Goal: Information Seeking & Learning: Learn about a topic

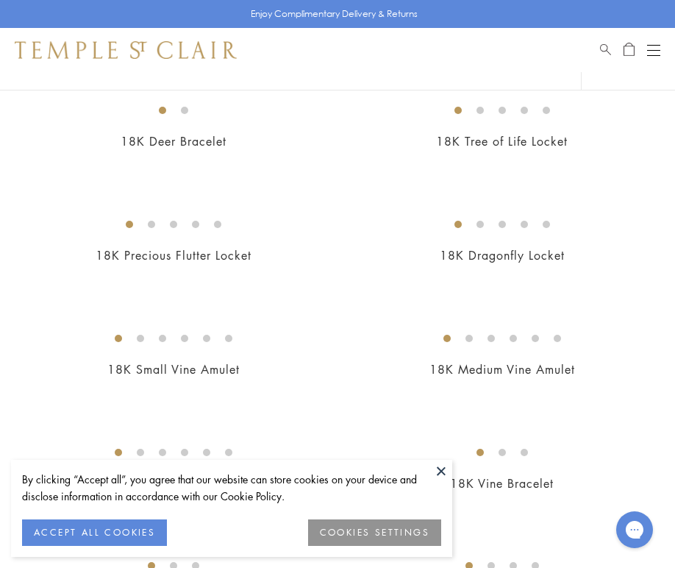
scroll to position [599, 0]
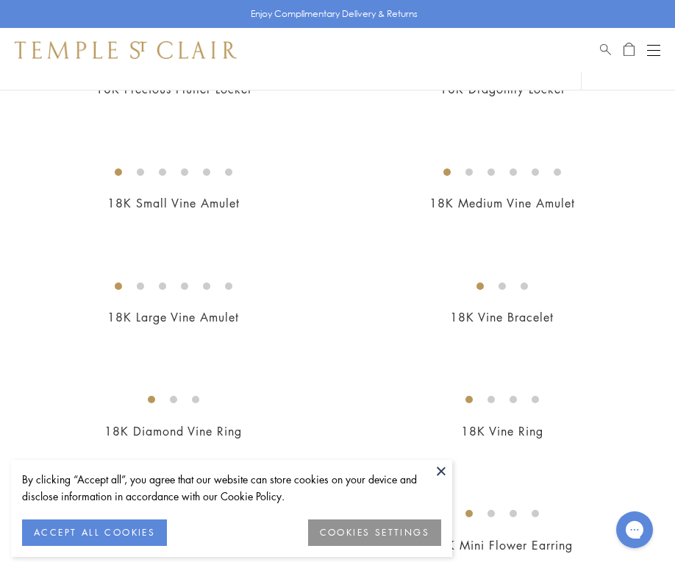
click at [438, 469] on button at bounding box center [441, 471] width 22 height 22
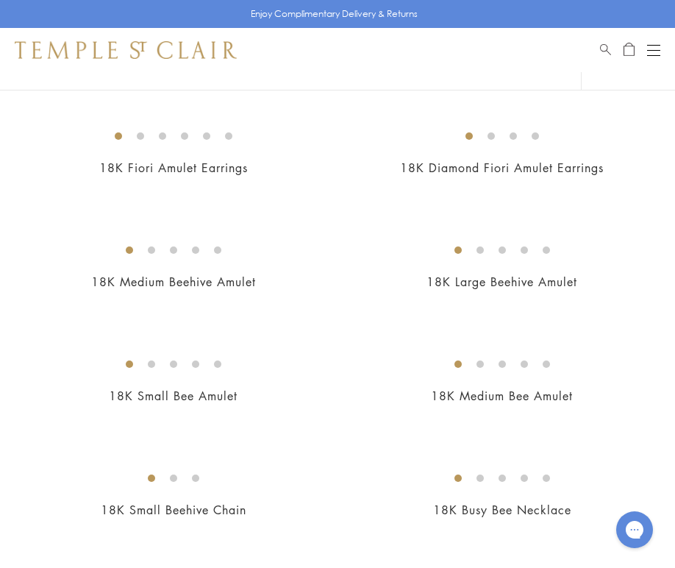
scroll to position [3385, 0]
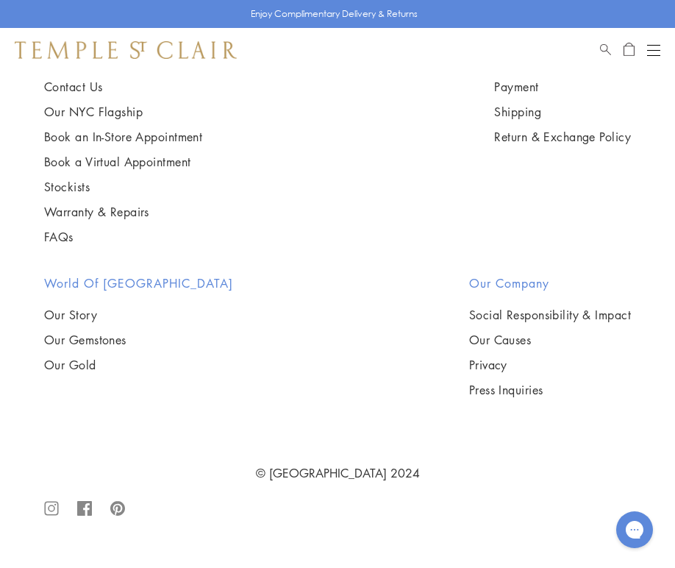
scroll to position [8818, 0]
click at [0, 0] on img at bounding box center [0, 0] width 0 height 0
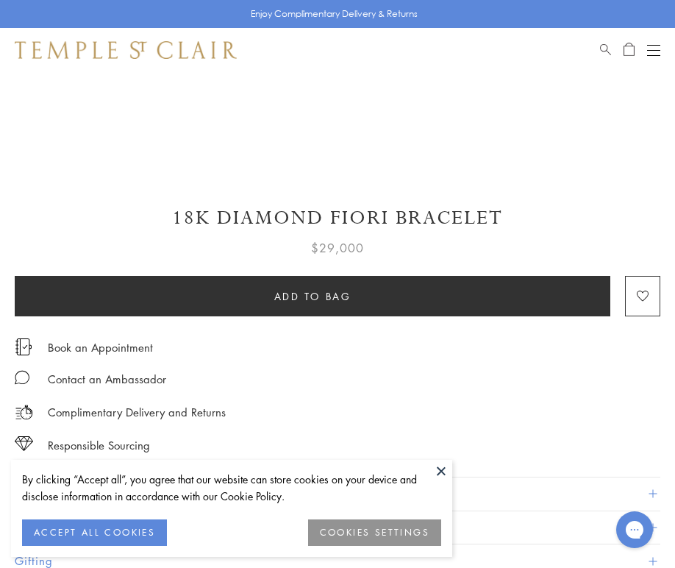
scroll to position [697, 0]
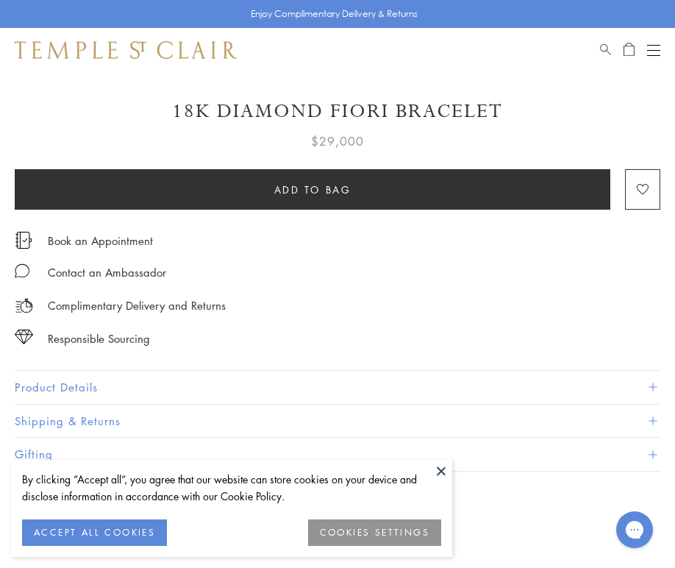
click at [440, 469] on button at bounding box center [441, 471] width 22 height 22
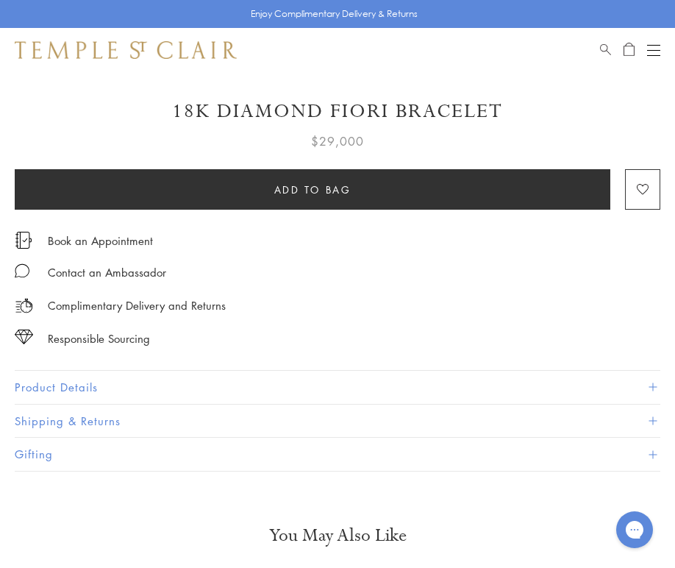
click at [346, 371] on button "Product Details" at bounding box center [338, 387] width 646 height 33
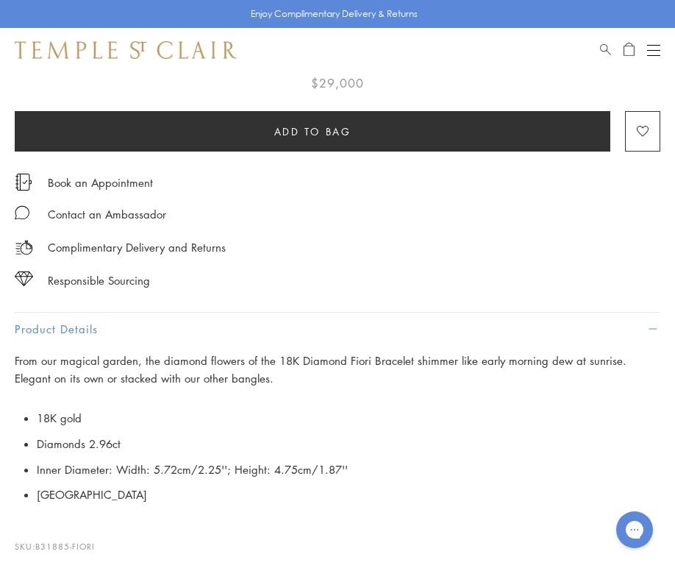
scroll to position [766, 0]
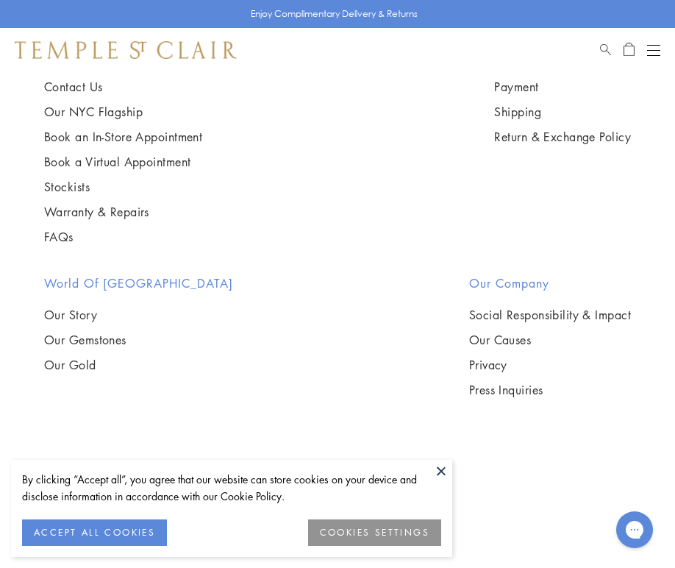
click at [441, 472] on button at bounding box center [441, 471] width 22 height 22
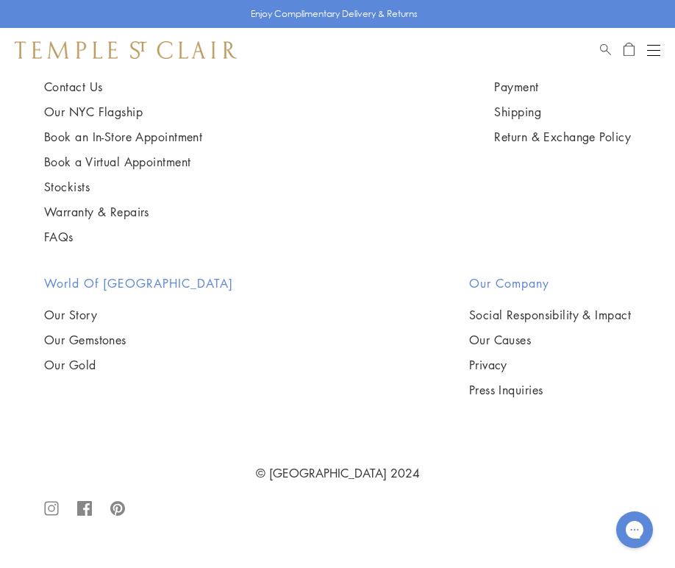
scroll to position [13258, 0]
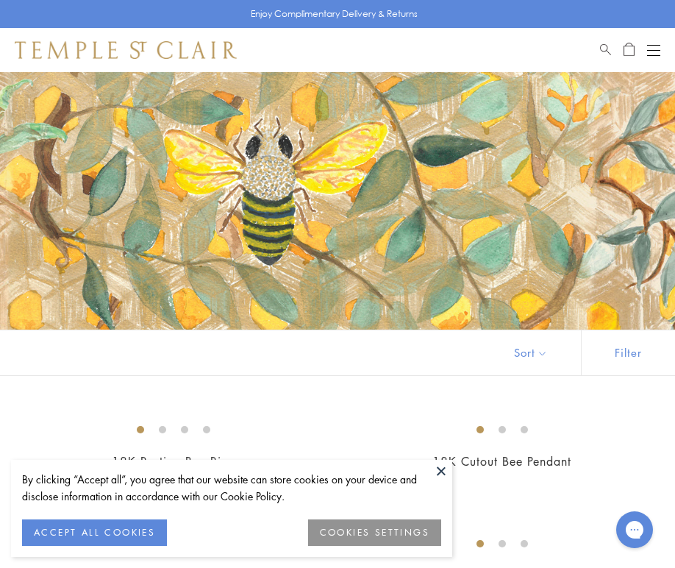
click at [446, 473] on button at bounding box center [441, 471] width 22 height 22
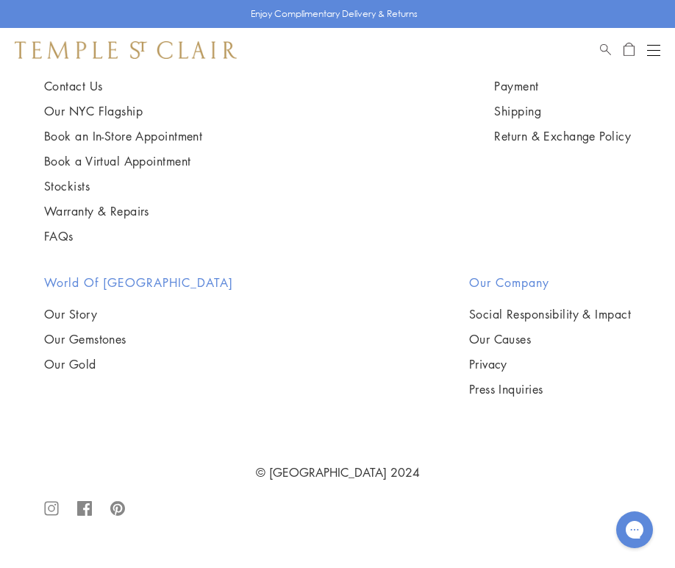
scroll to position [9998, 0]
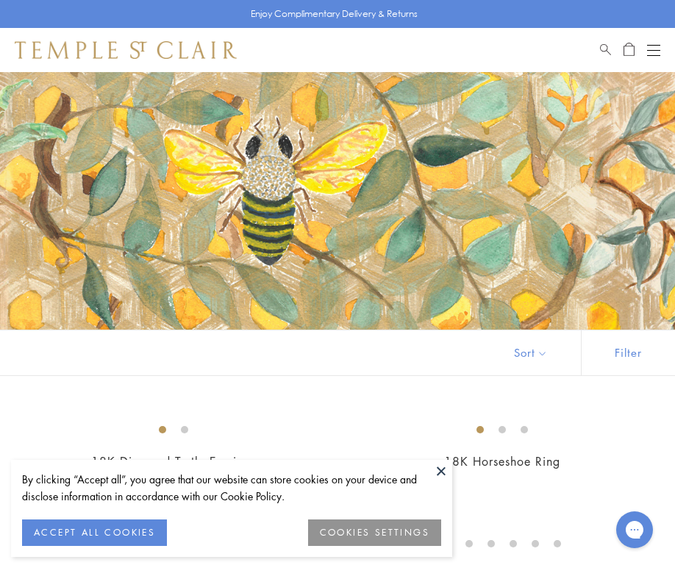
click at [444, 469] on button at bounding box center [441, 471] width 22 height 22
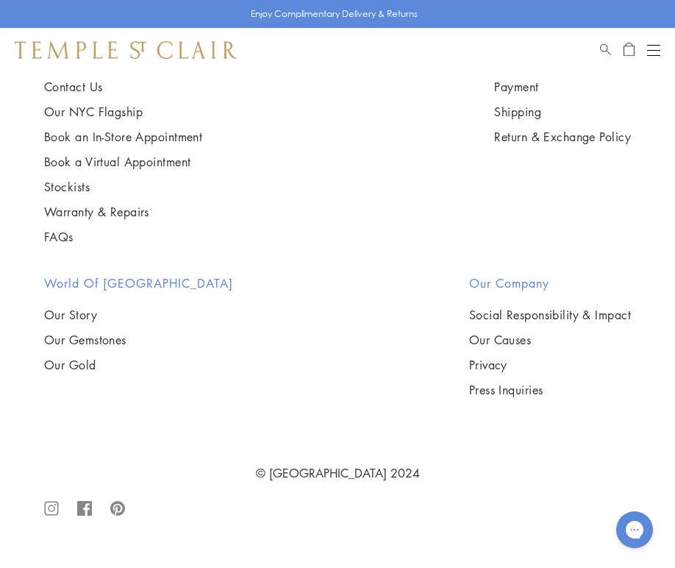
scroll to position [6752, 0]
click at [0, 0] on img at bounding box center [0, 0] width 0 height 0
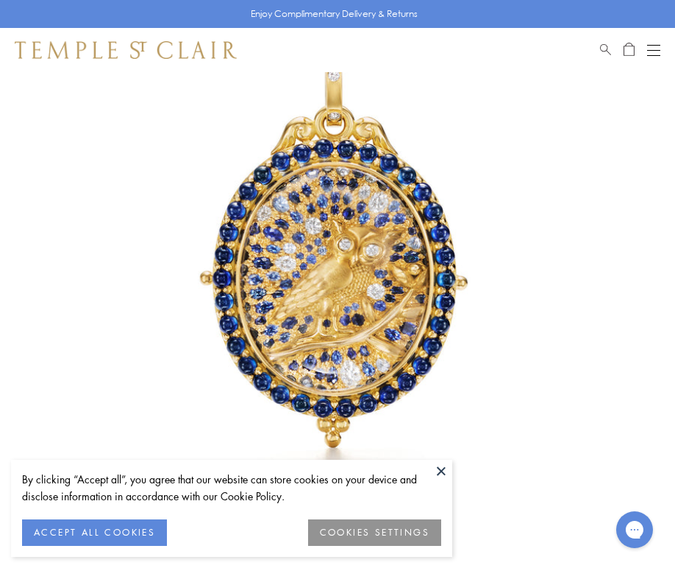
scroll to position [174, 0]
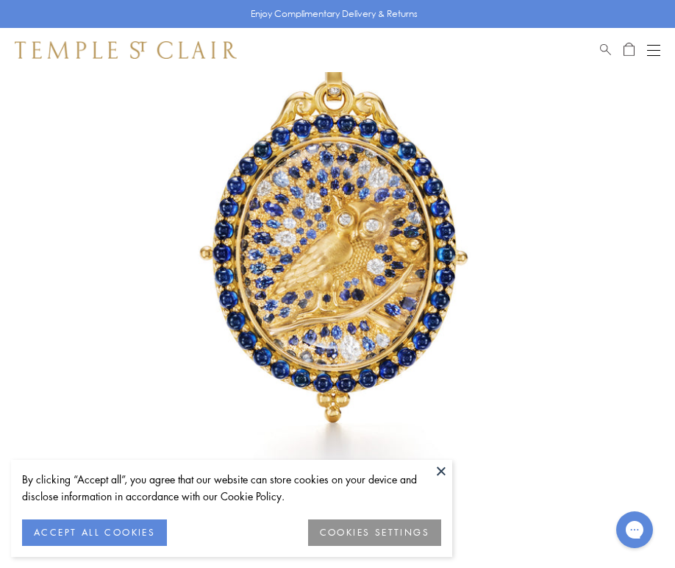
click at [435, 469] on button at bounding box center [441, 471] width 22 height 22
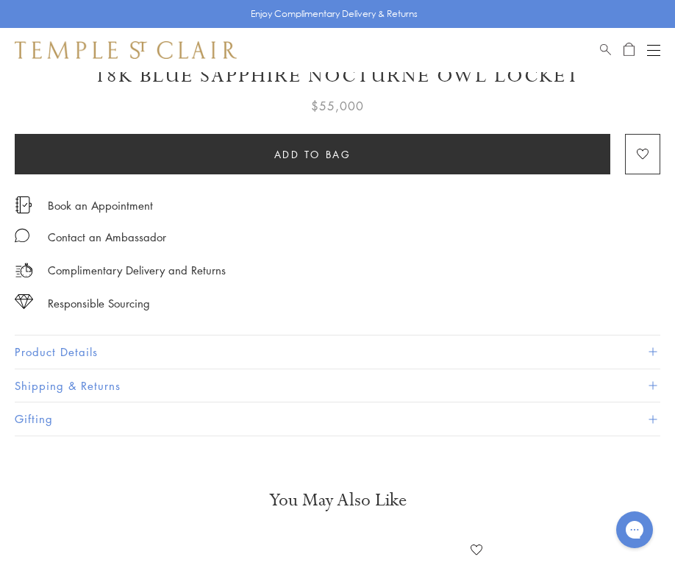
scroll to position [746, 0]
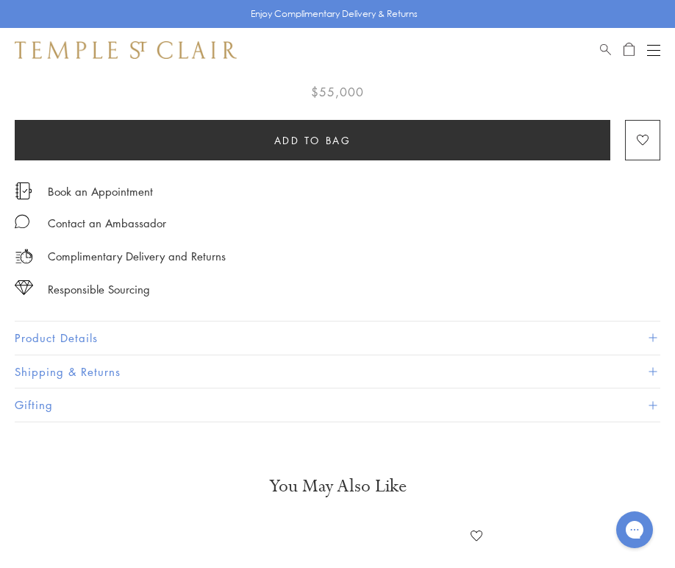
click at [176, 321] on button "Product Details" at bounding box center [338, 337] width 646 height 33
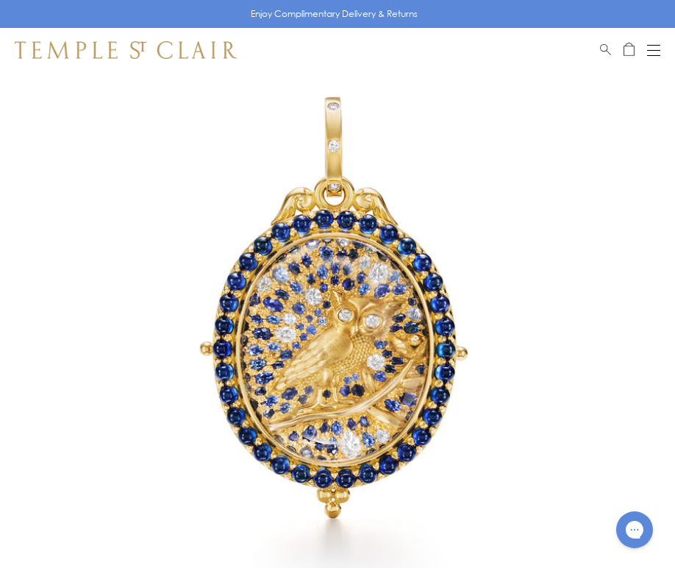
scroll to position [76, 0]
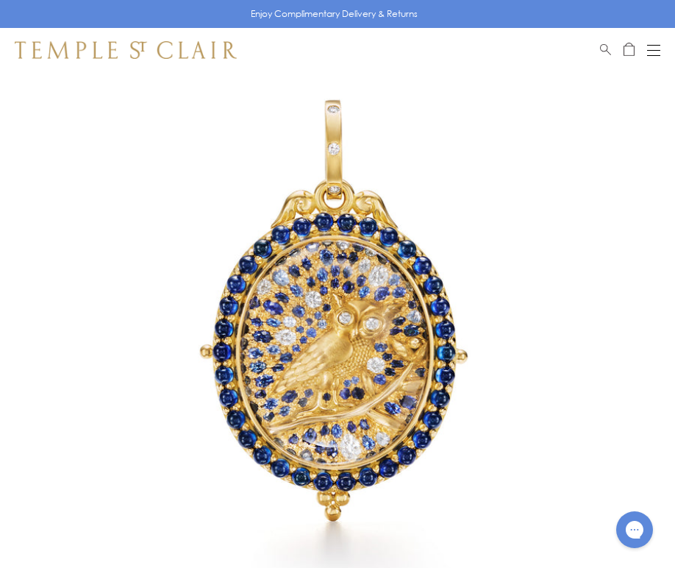
click at [651, 55] on div "Open navigation" at bounding box center [653, 55] width 13 height 1
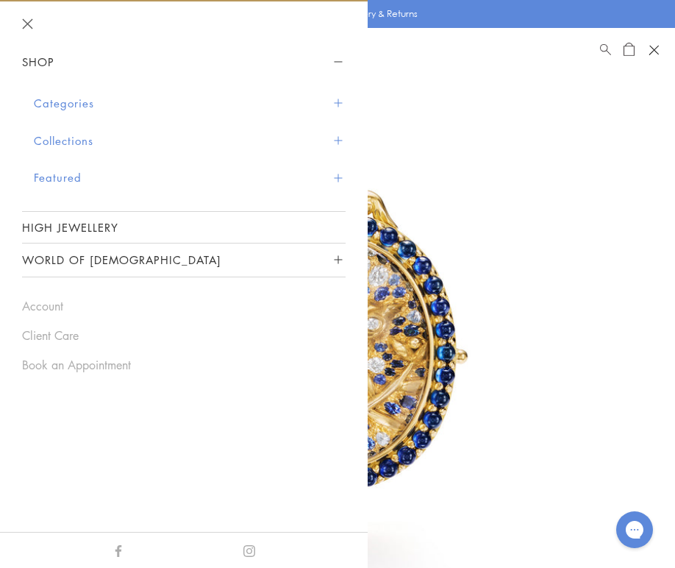
click at [226, 171] on button "Featured" at bounding box center [190, 178] width 312 height 38
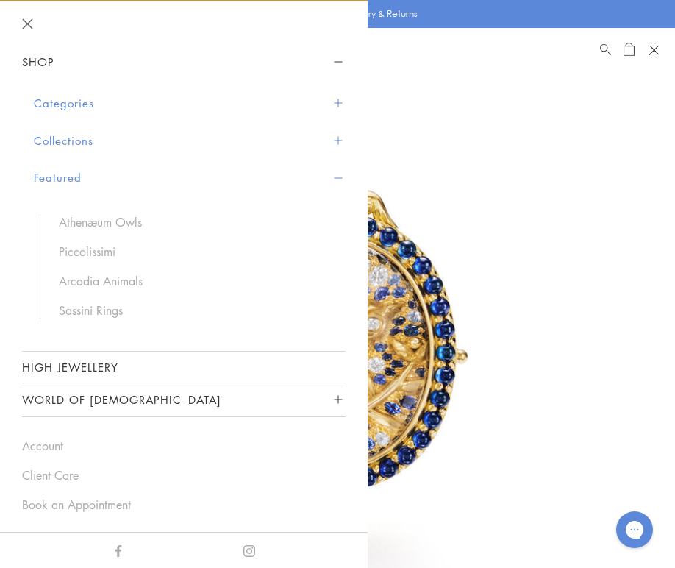
click at [226, 156] on button "Collections" at bounding box center [190, 141] width 312 height 38
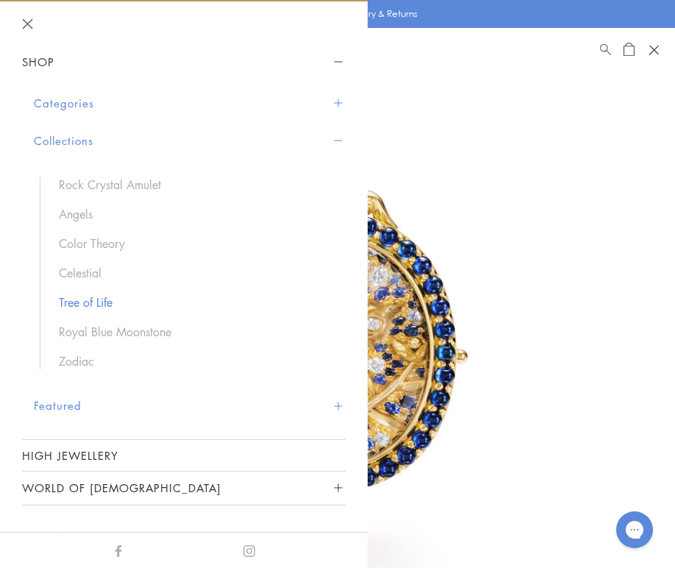
click at [166, 297] on link "Tree of Life" at bounding box center [195, 302] width 272 height 16
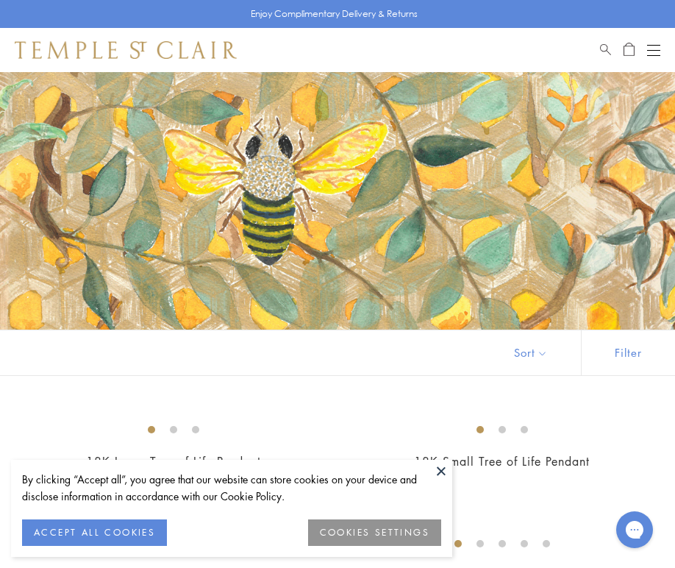
click at [649, 54] on button "Open navigation" at bounding box center [653, 50] width 13 height 18
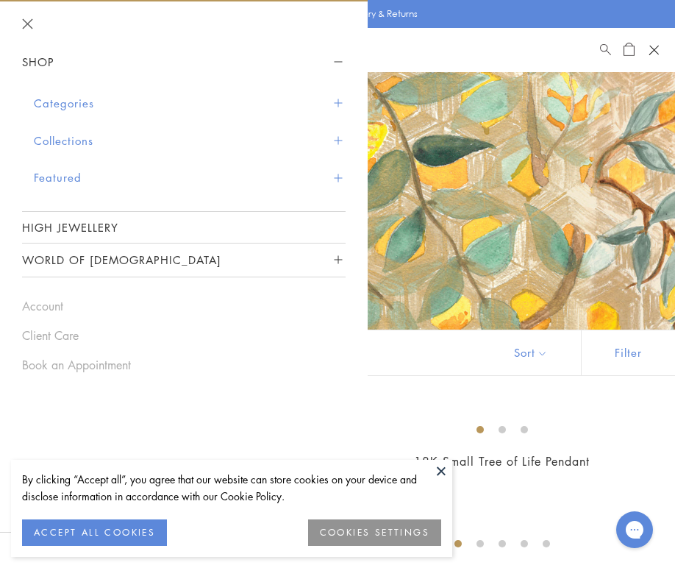
click at [51, 187] on button "Featured" at bounding box center [190, 178] width 312 height 38
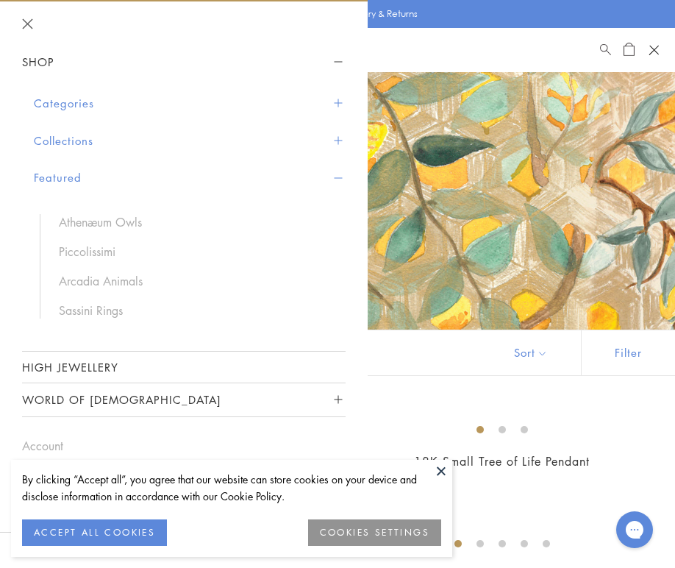
click at [55, 148] on button "Collections" at bounding box center [190, 141] width 312 height 38
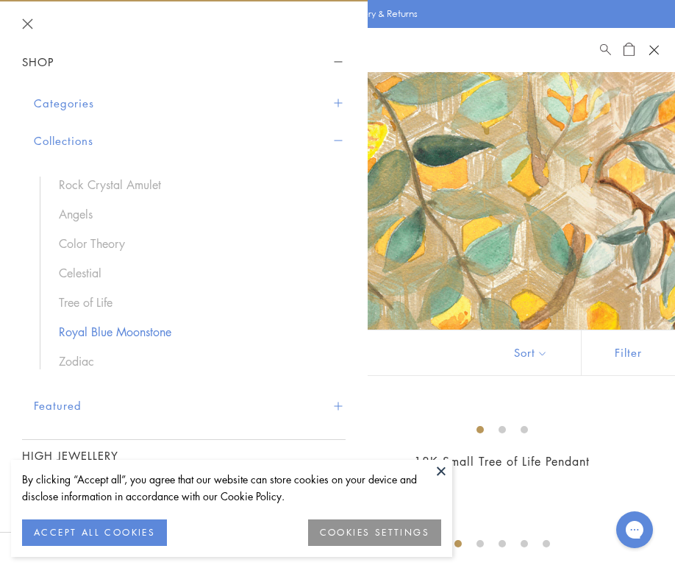
click at [90, 326] on link "Royal Blue Moonstone" at bounding box center [195, 332] width 272 height 16
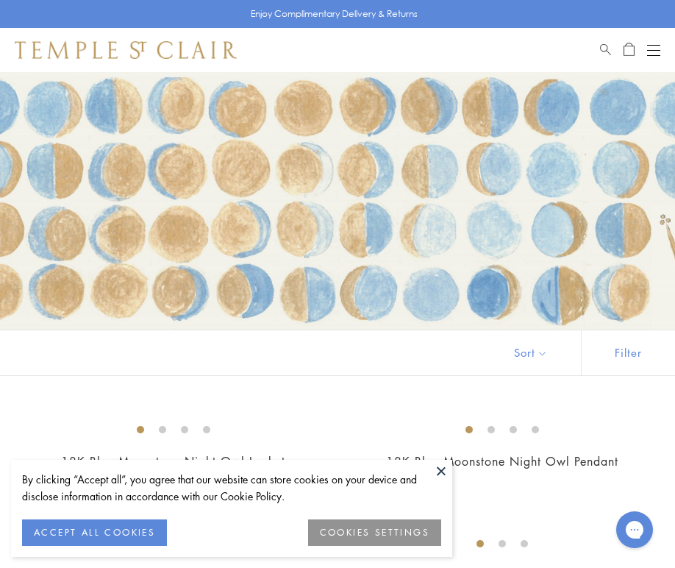
click at [448, 468] on button at bounding box center [441, 471] width 22 height 22
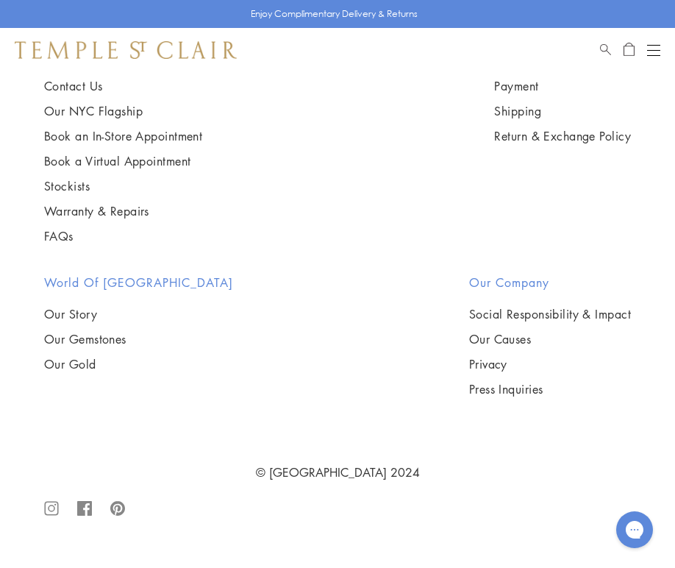
scroll to position [11042, 0]
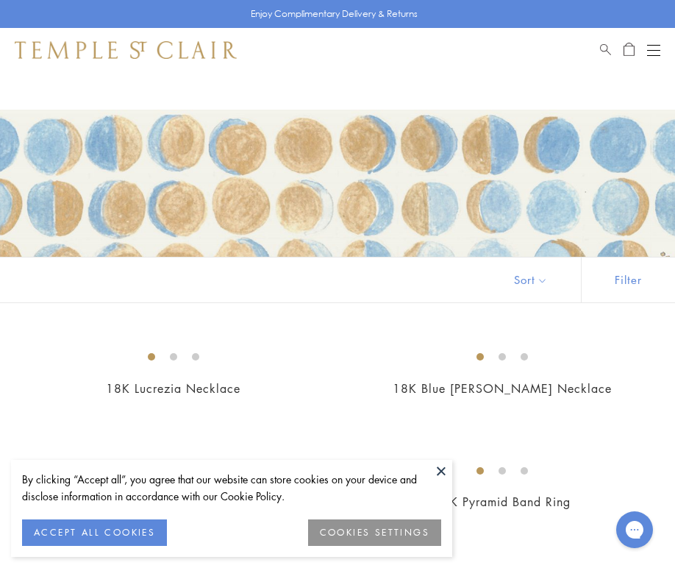
scroll to position [191, 0]
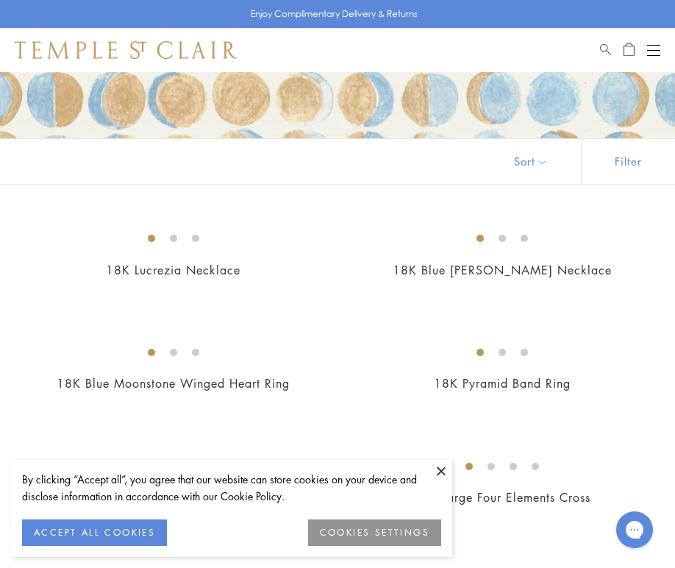
click at [437, 466] on button at bounding box center [441, 471] width 22 height 22
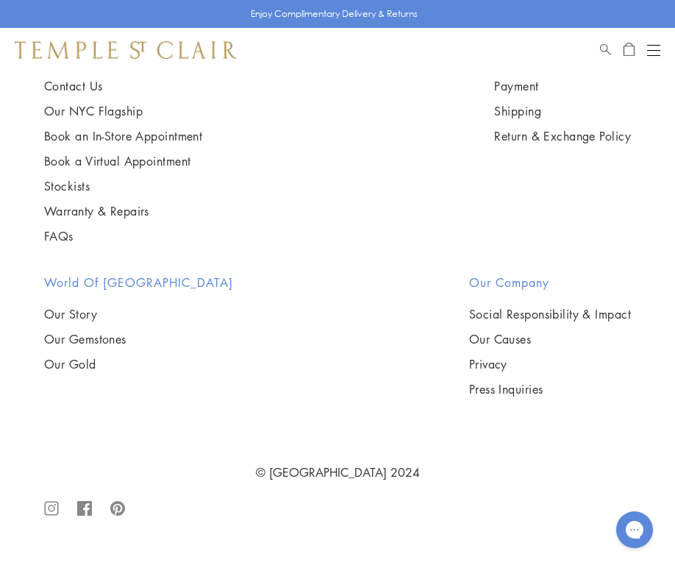
scroll to position [3186, 0]
click at [653, 56] on button "Open navigation" at bounding box center [653, 50] width 13 height 18
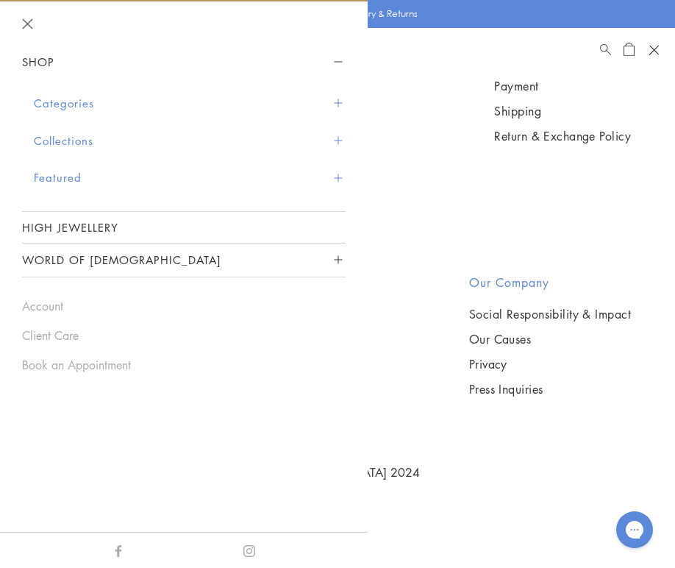
click at [317, 149] on button "Collections" at bounding box center [190, 141] width 312 height 38
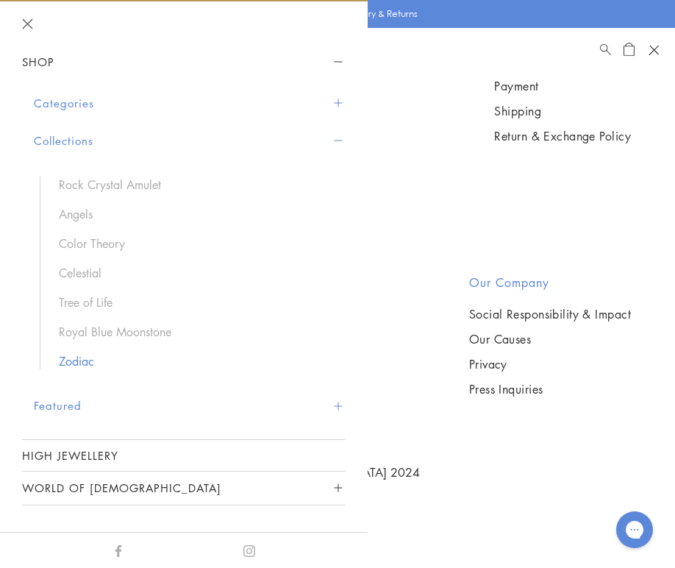
click at [65, 362] on link "Zodiac" at bounding box center [195, 361] width 272 height 16
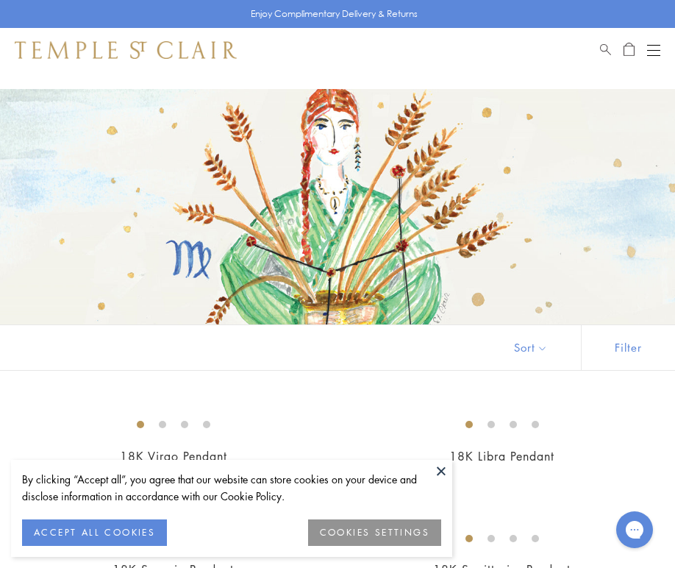
scroll to position [50, 0]
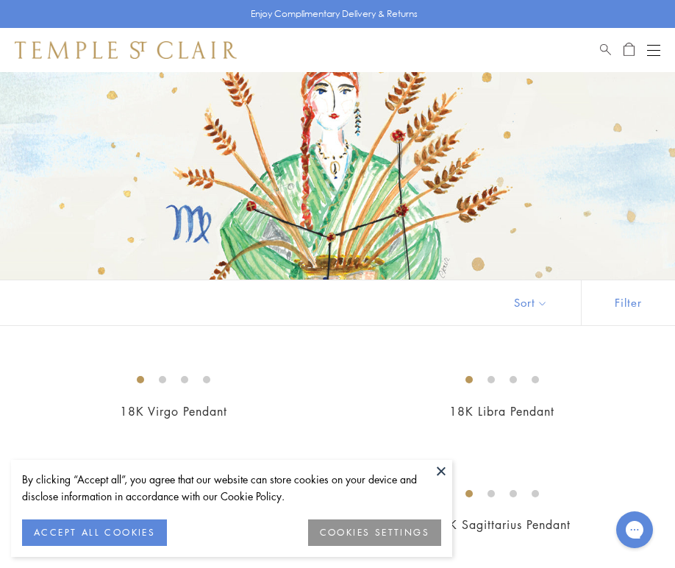
click at [438, 471] on button at bounding box center [441, 471] width 22 height 22
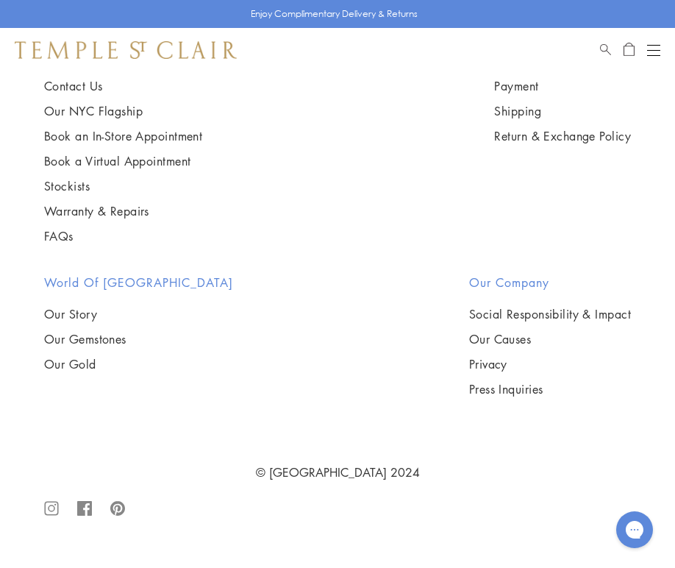
scroll to position [3364, 0]
click at [0, 0] on img at bounding box center [0, 0] width 0 height 0
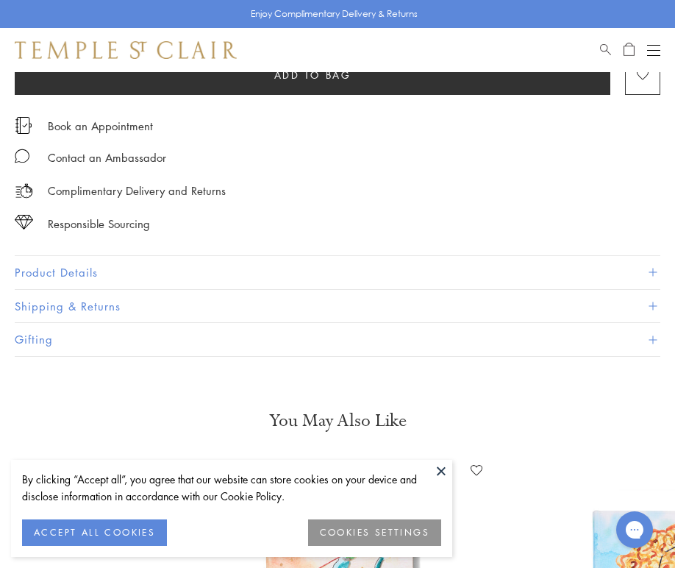
scroll to position [859, 0]
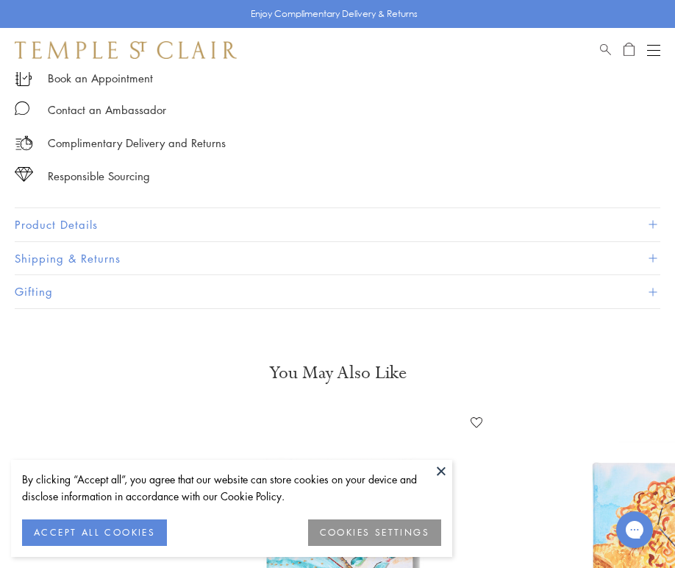
click at [124, 229] on button "Product Details" at bounding box center [338, 224] width 646 height 33
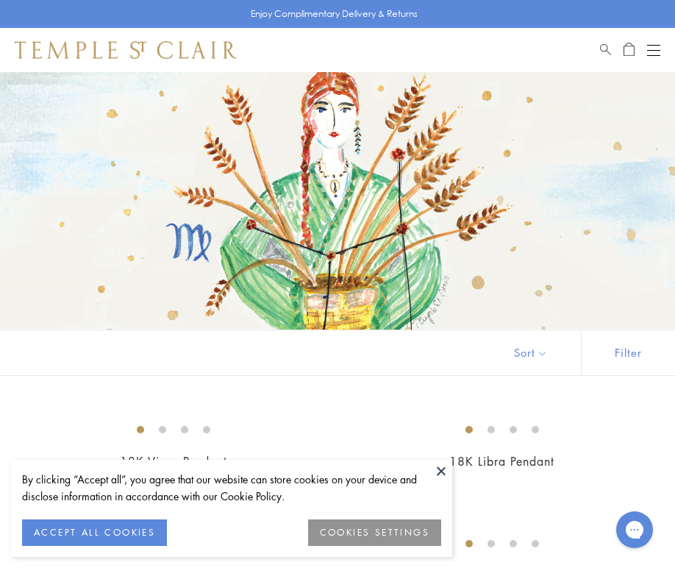
click at [650, 58] on button "Open navigation" at bounding box center [653, 50] width 13 height 18
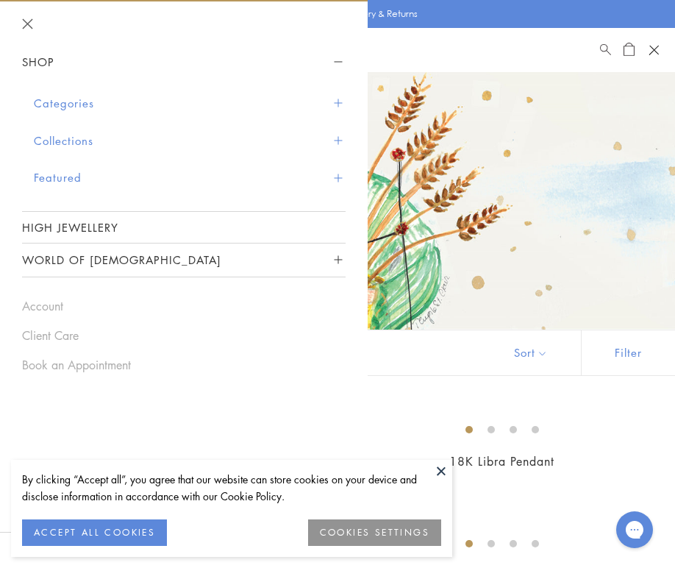
click at [82, 179] on button "Featured" at bounding box center [190, 178] width 312 height 38
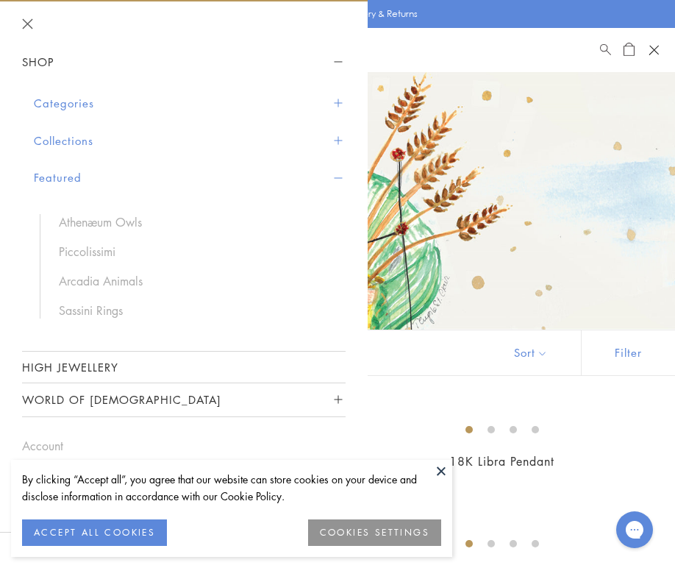
click at [82, 140] on button "Collections" at bounding box center [190, 141] width 312 height 38
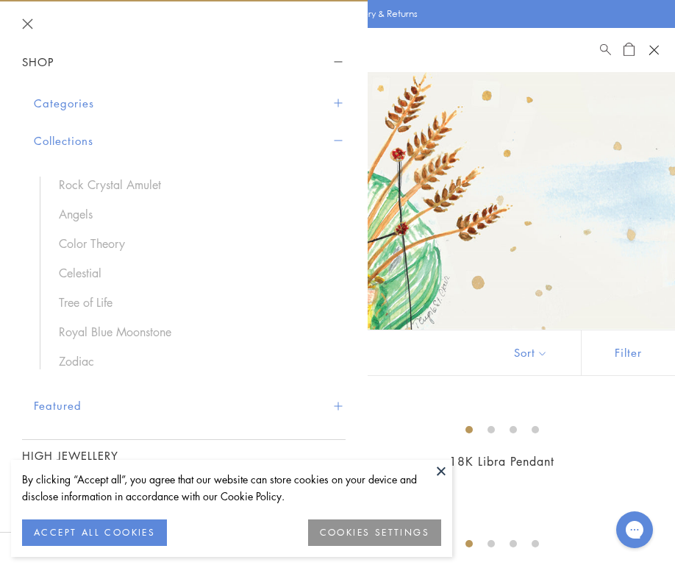
click at [83, 138] on button "Collections" at bounding box center [190, 141] width 312 height 38
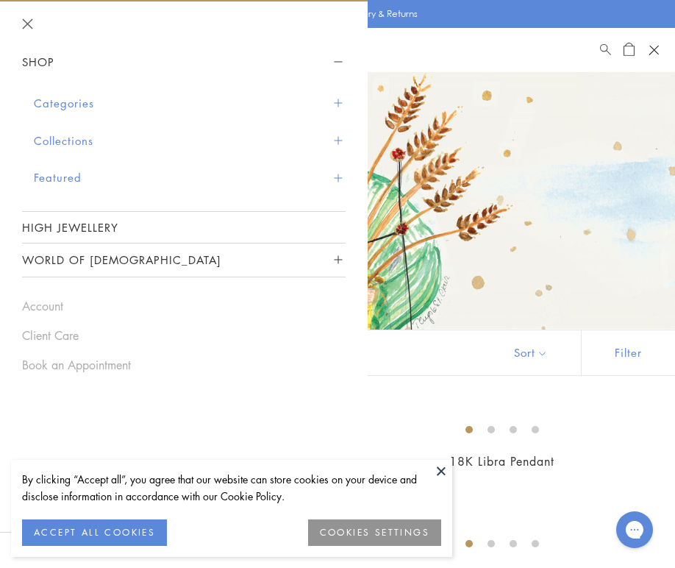
click at [90, 185] on button "Featured" at bounding box center [190, 178] width 312 height 38
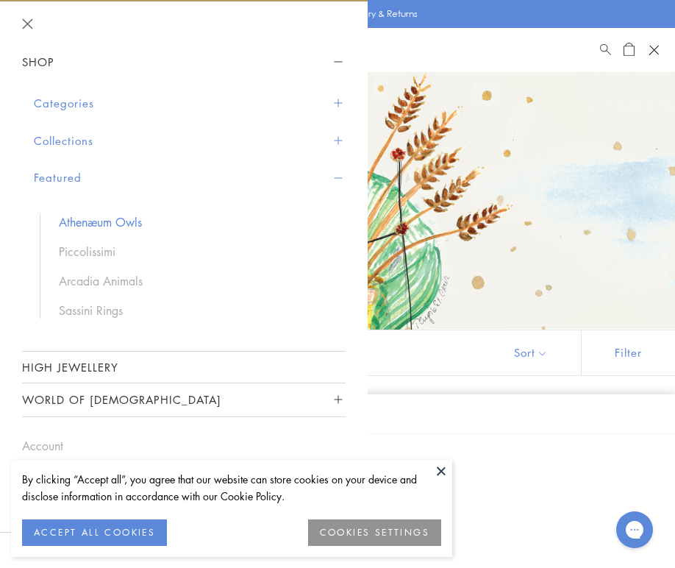
click at [107, 220] on link "Athenæum Owls" at bounding box center [195, 222] width 272 height 16
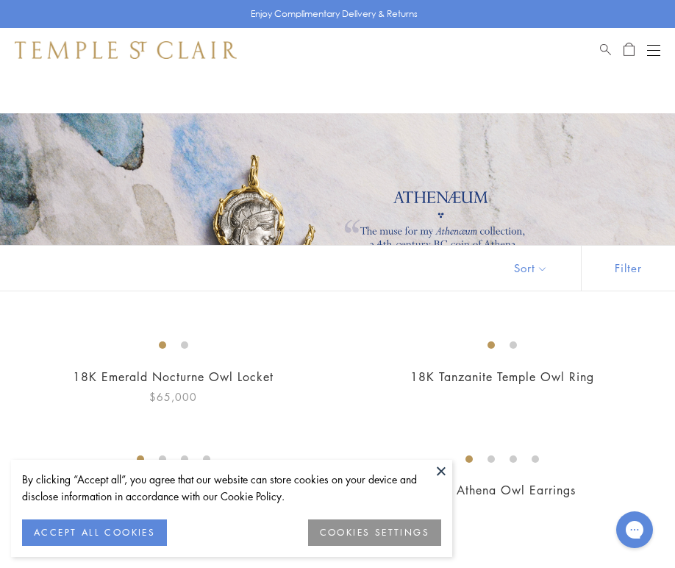
scroll to position [202, 0]
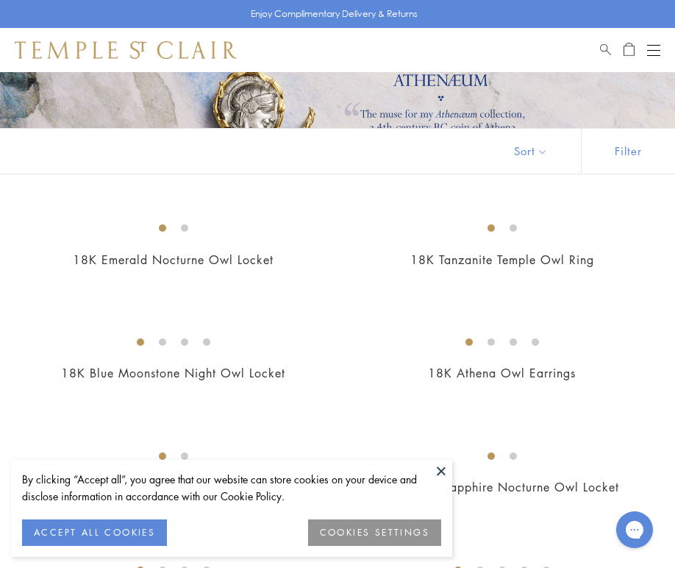
click at [438, 469] on button at bounding box center [441, 471] width 22 height 22
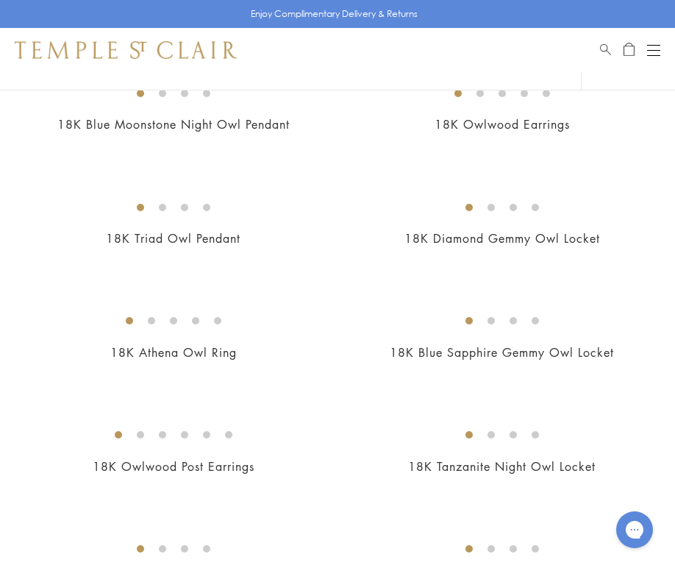
scroll to position [700, 0]
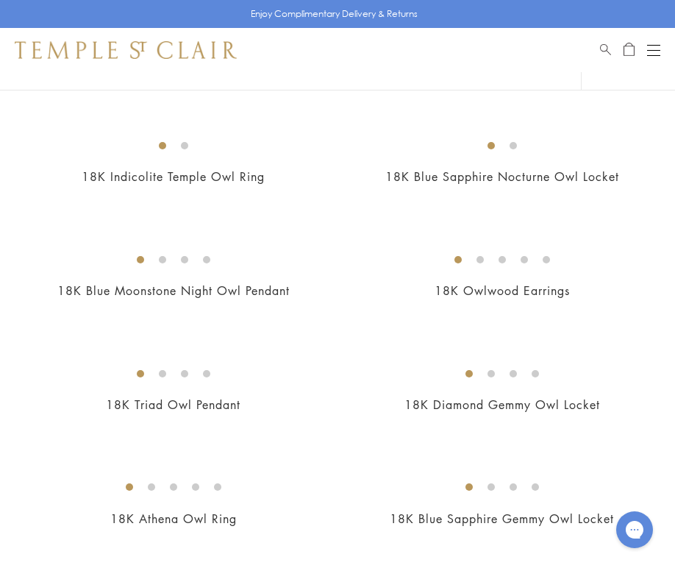
scroll to position [71, 0]
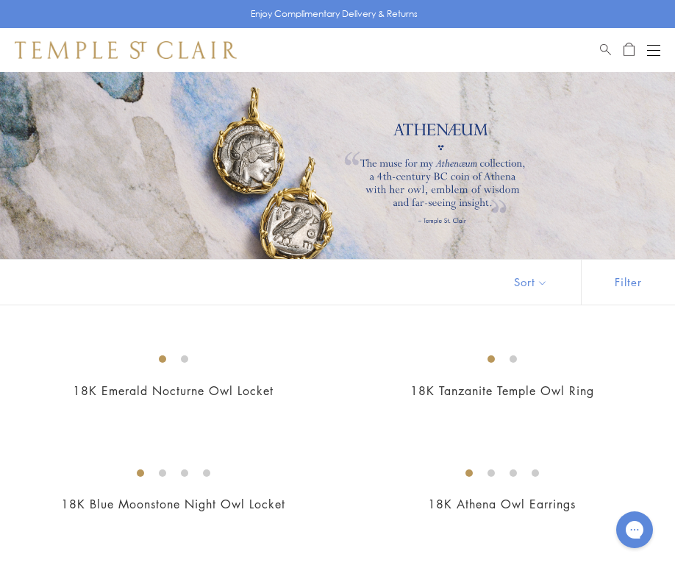
click at [658, 50] on div "Open navigation" at bounding box center [653, 50] width 13 height 1
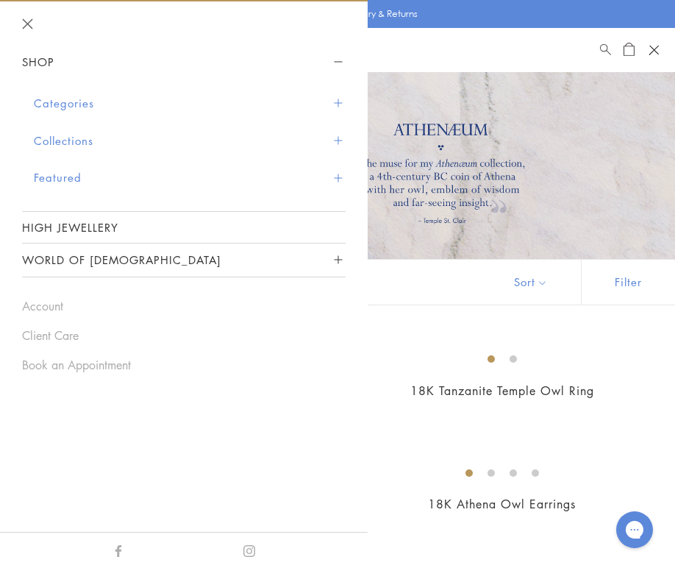
click at [90, 187] on button "Featured" at bounding box center [190, 178] width 312 height 38
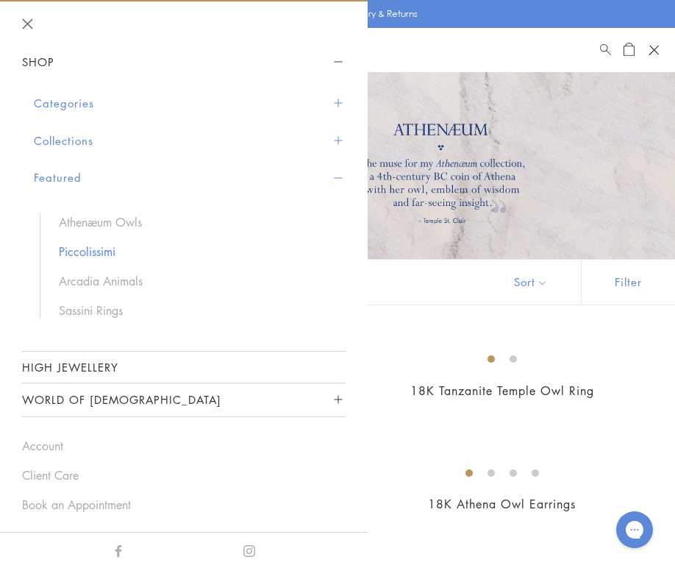
click at [96, 252] on link "Piccolissimi" at bounding box center [195, 251] width 272 height 16
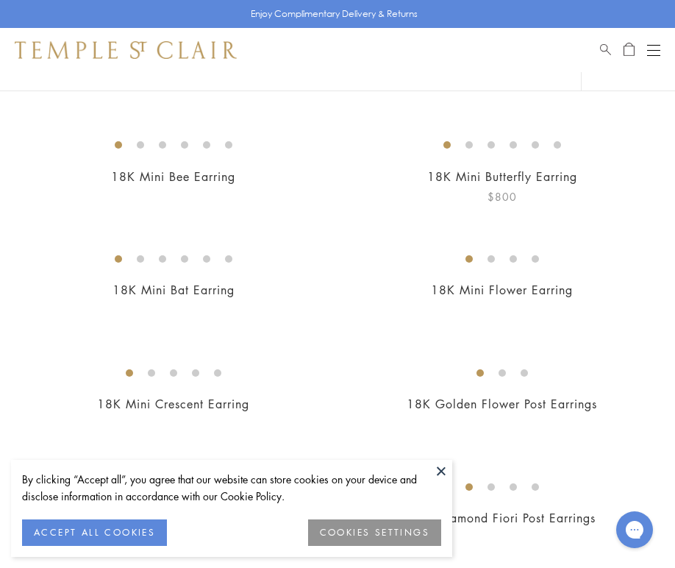
scroll to position [228, 0]
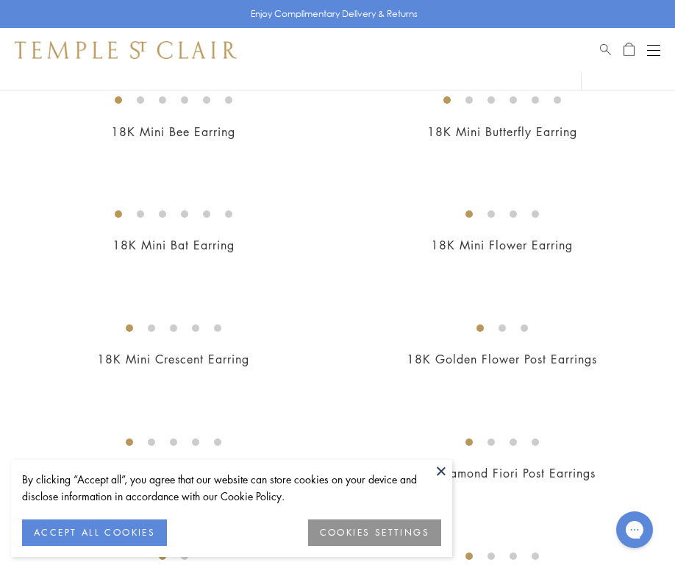
click at [443, 466] on button at bounding box center [441, 471] width 22 height 22
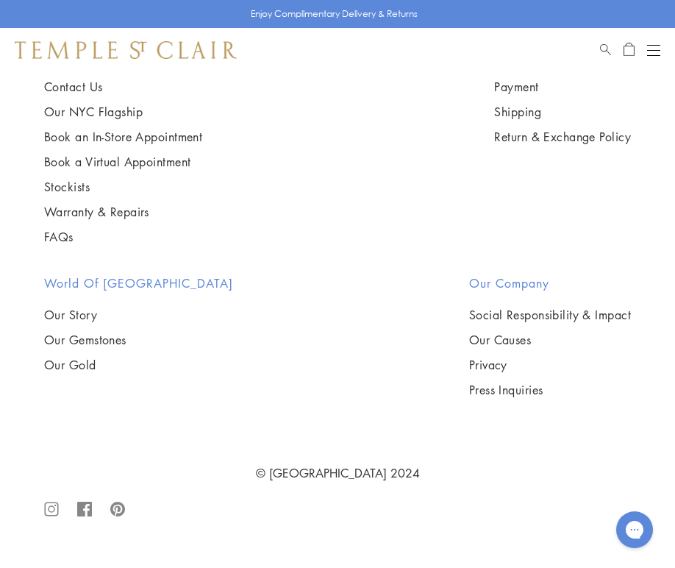
scroll to position [4479, 0]
click at [0, 0] on img at bounding box center [0, 0] width 0 height 0
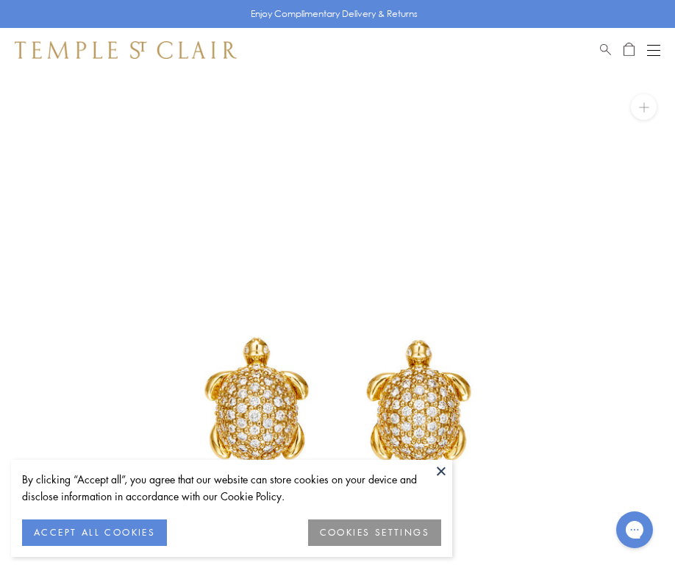
click at [625, 323] on img at bounding box center [337, 409] width 675 height 675
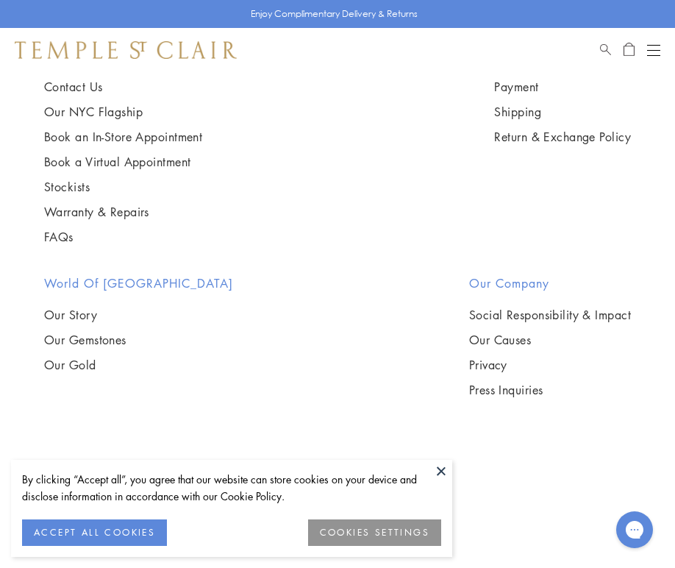
scroll to position [4916, 0]
click at [446, 462] on button at bounding box center [441, 471] width 22 height 22
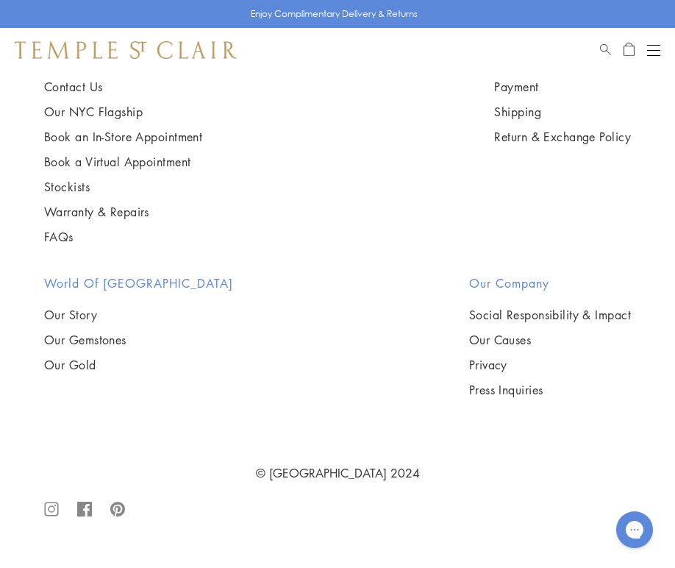
scroll to position [0, 0]
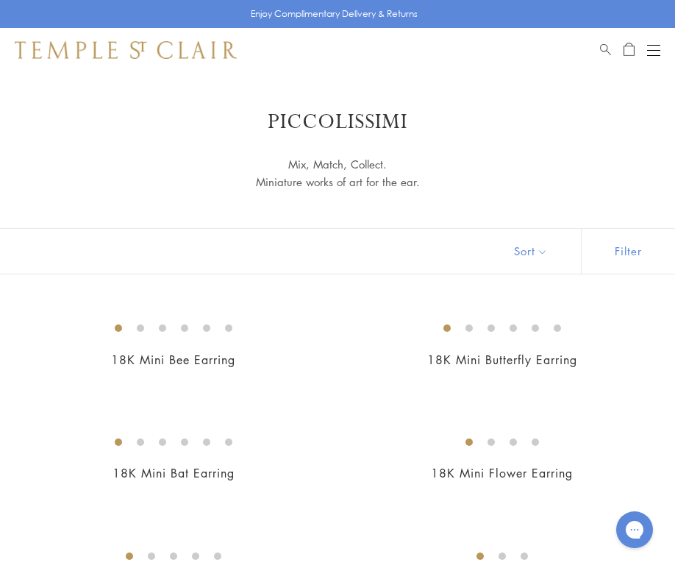
click at [654, 43] on button "Open navigation" at bounding box center [653, 50] width 13 height 18
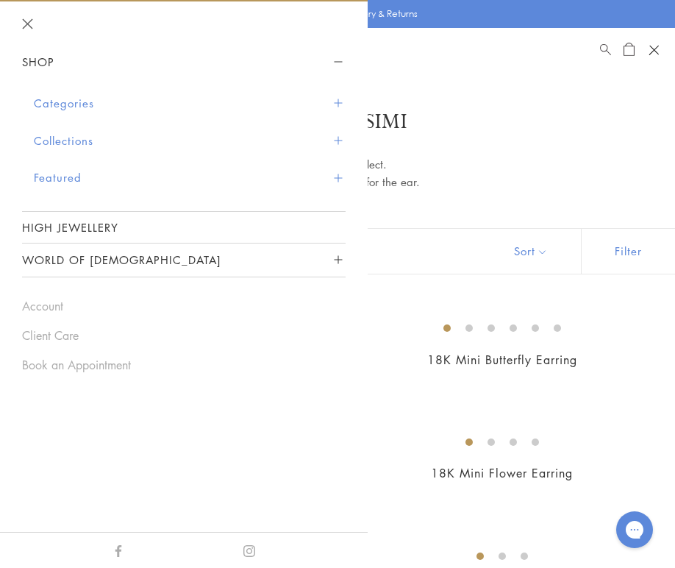
click at [556, 111] on h1 "Piccolissimi" at bounding box center [338, 122] width 602 height 26
click at [638, 117] on h1 "Piccolissimi" at bounding box center [338, 122] width 602 height 26
click at [652, 44] on button "Open navigation" at bounding box center [654, 50] width 22 height 22
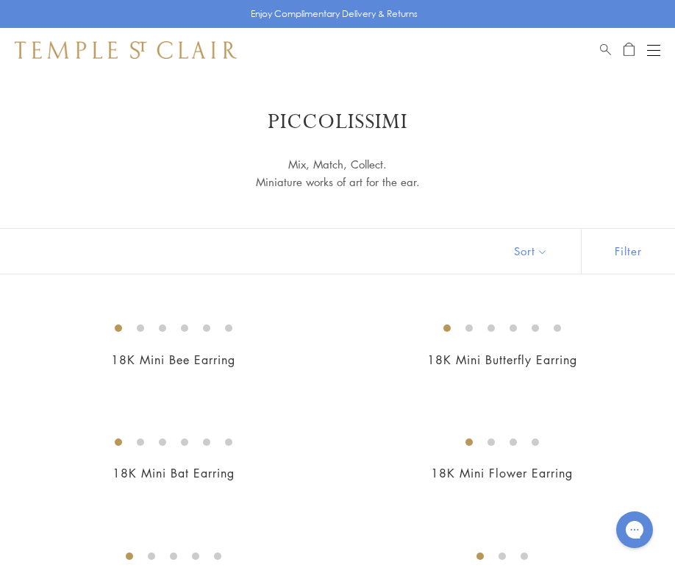
click at [651, 54] on button "Open navigation" at bounding box center [653, 50] width 13 height 18
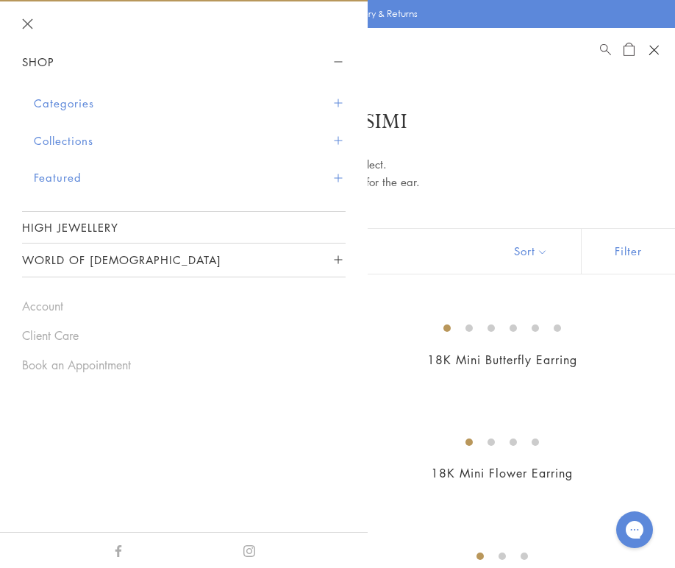
click at [267, 140] on button "Collections" at bounding box center [190, 141] width 312 height 38
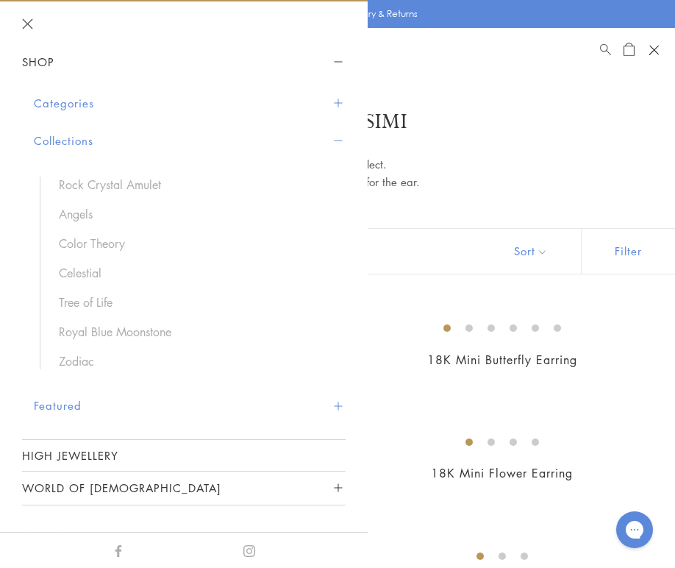
click at [267, 140] on button "Collections" at bounding box center [190, 141] width 312 height 38
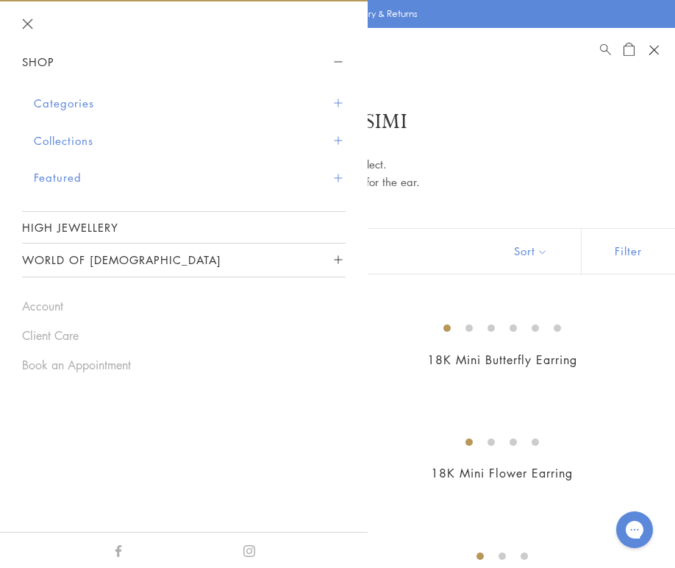
click at [214, 176] on button "Featured" at bounding box center [190, 178] width 312 height 38
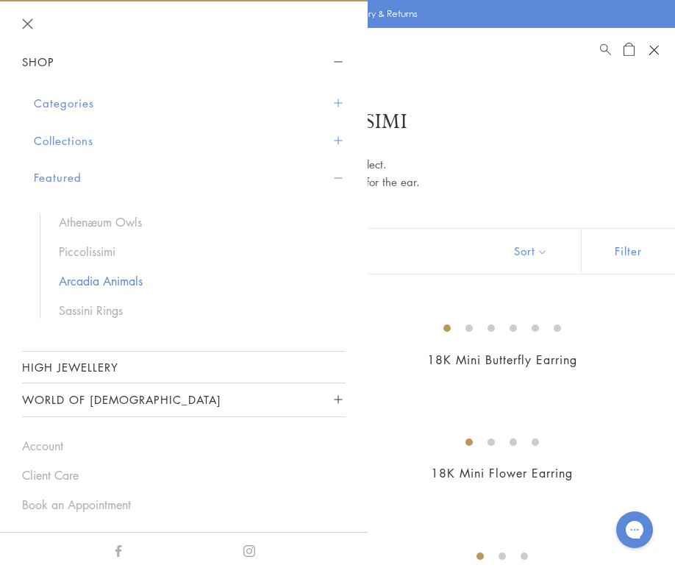
click at [157, 281] on link "Arcadia Animals" at bounding box center [195, 281] width 272 height 16
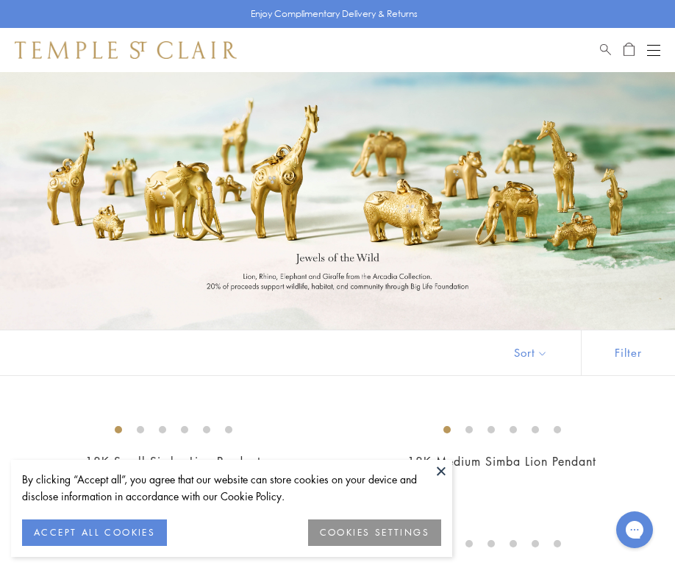
click at [439, 476] on button at bounding box center [441, 471] width 22 height 22
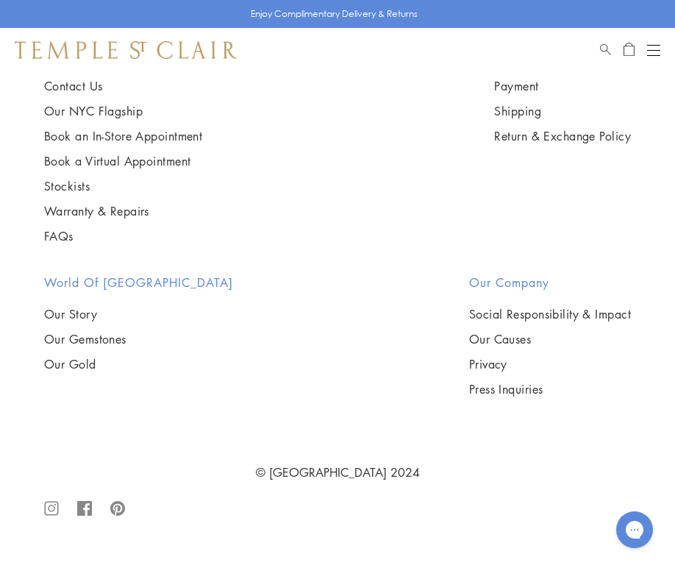
scroll to position [2292, 0]
click at [648, 56] on button "Open navigation" at bounding box center [653, 50] width 13 height 18
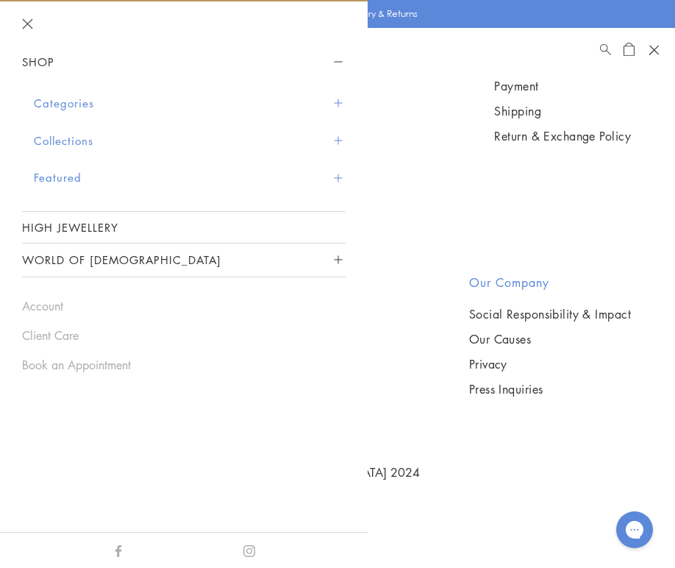
click at [201, 171] on button "Featured" at bounding box center [190, 178] width 312 height 38
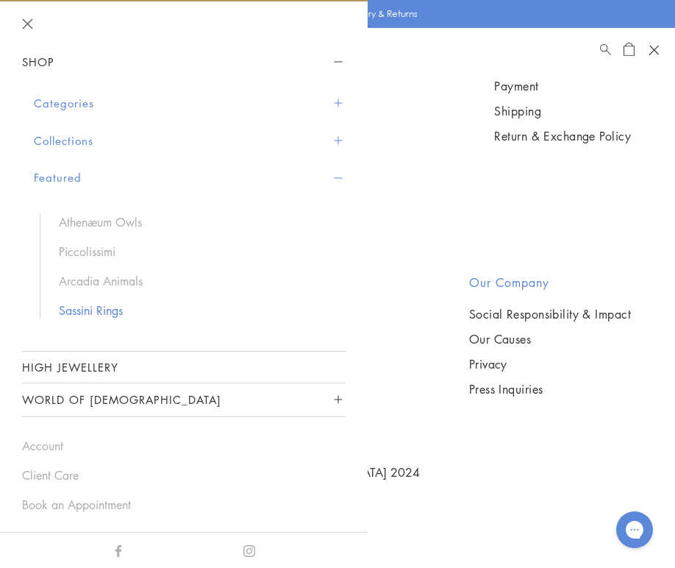
click at [166, 307] on link "Sassini Rings" at bounding box center [195, 310] width 272 height 16
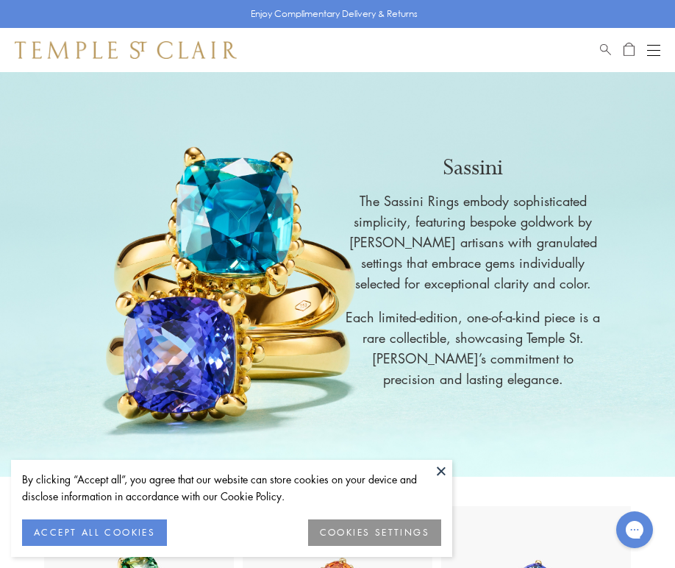
click at [438, 467] on button at bounding box center [441, 471] width 22 height 22
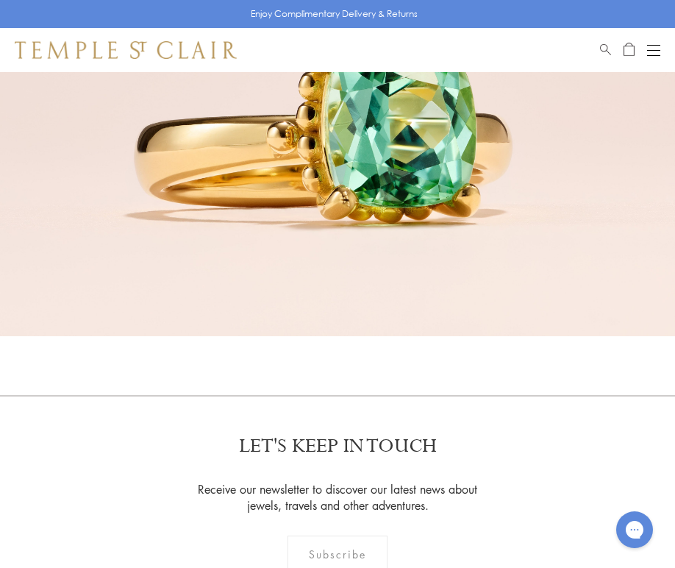
scroll to position [1999, 0]
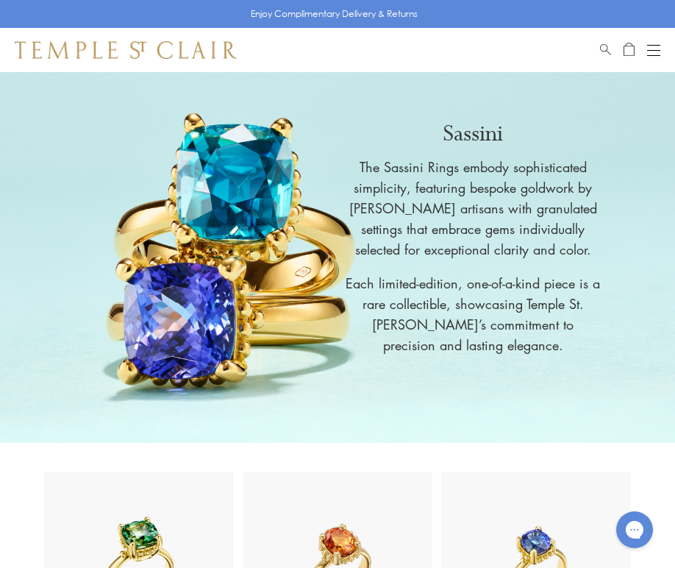
scroll to position [0, 0]
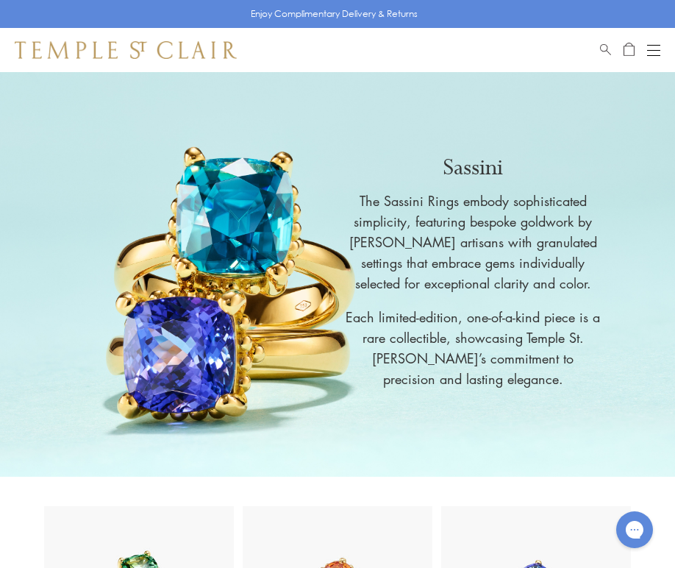
click at [651, 54] on button "Open navigation" at bounding box center [653, 50] width 13 height 18
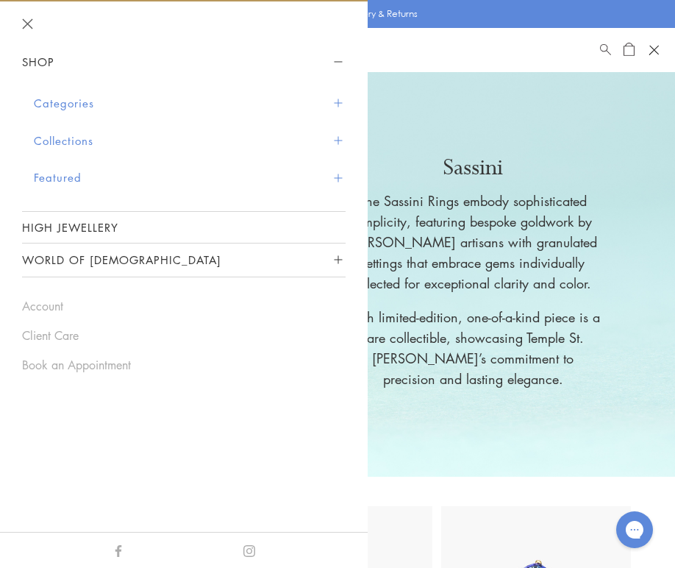
click at [157, 189] on button "Featured" at bounding box center [190, 178] width 312 height 38
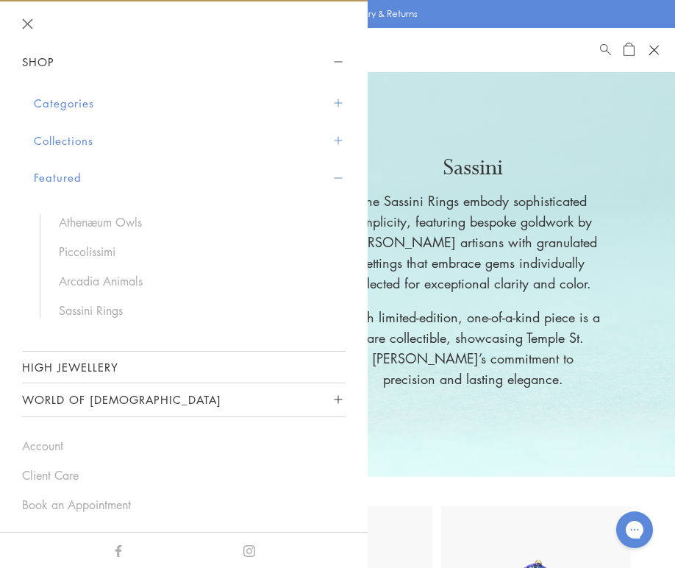
click at [157, 189] on button "Featured" at bounding box center [190, 178] width 312 height 38
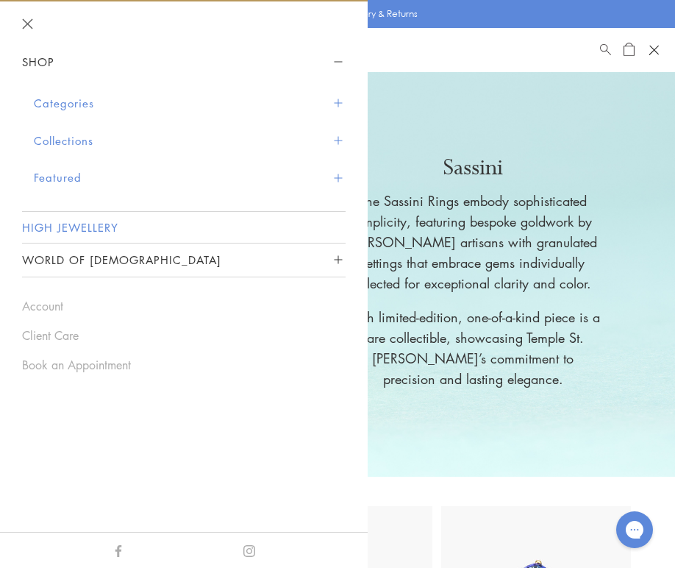
click at [137, 229] on link "High Jewellery" at bounding box center [184, 227] width 324 height 31
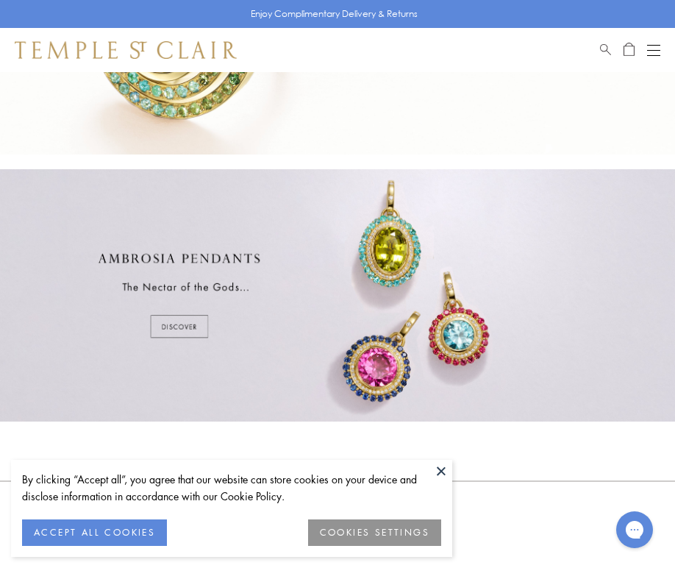
scroll to position [451, 0]
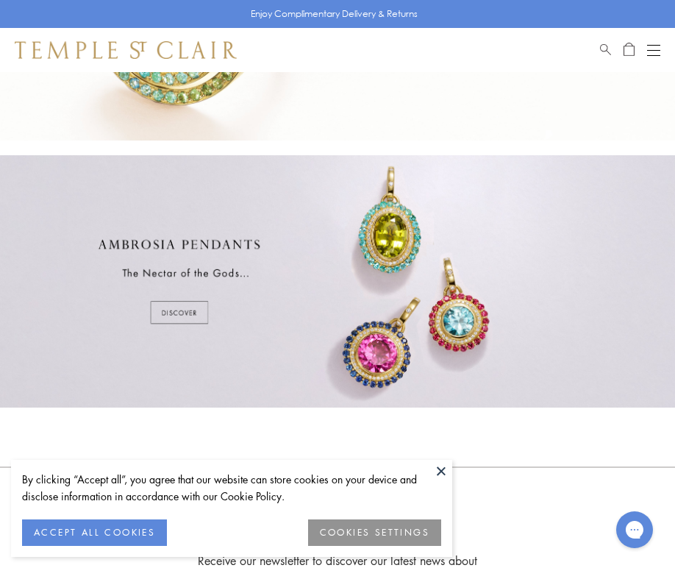
click at [172, 314] on div at bounding box center [337, 281] width 675 height 252
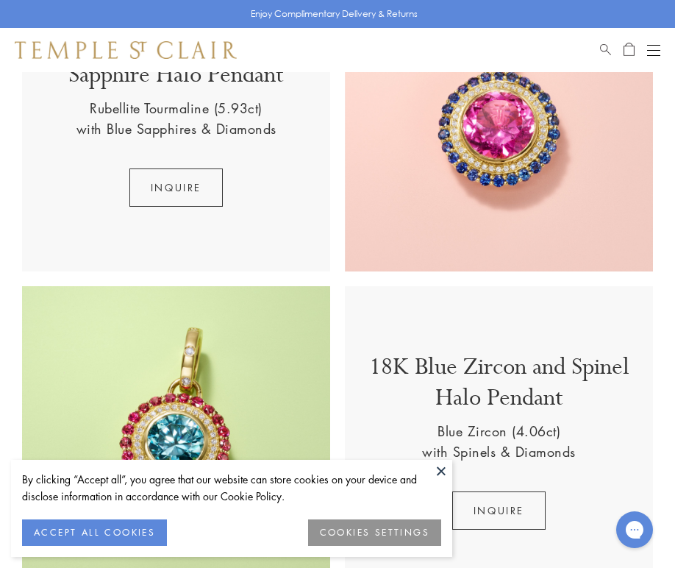
scroll to position [633, 0]
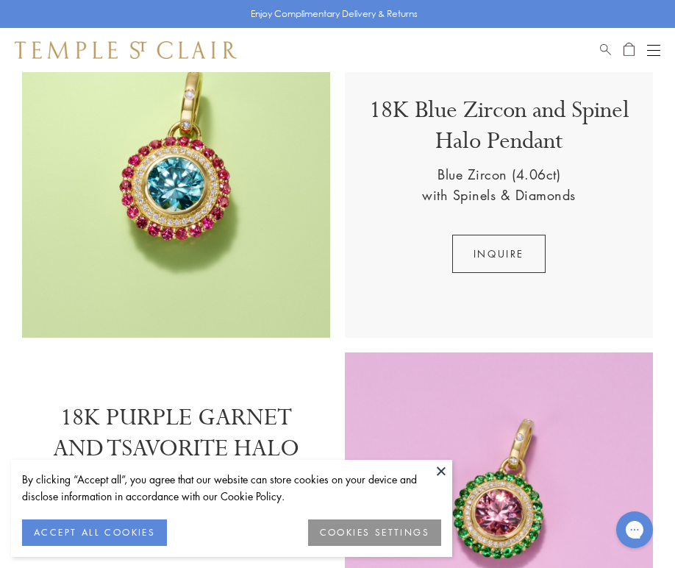
click at [445, 466] on button at bounding box center [441, 471] width 22 height 22
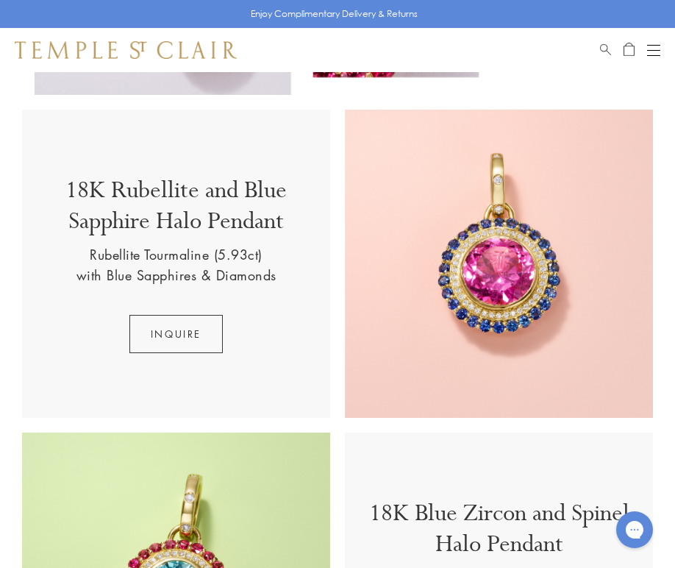
scroll to position [185, 0]
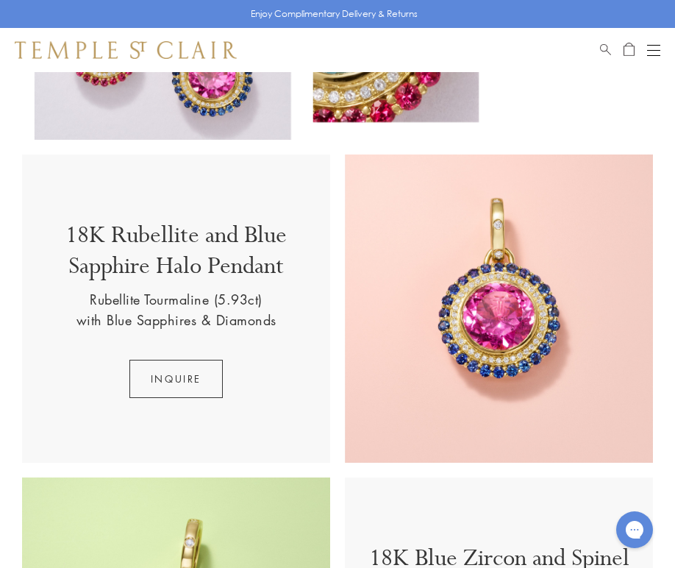
click at [656, 57] on button "Open navigation" at bounding box center [653, 50] width 13 height 18
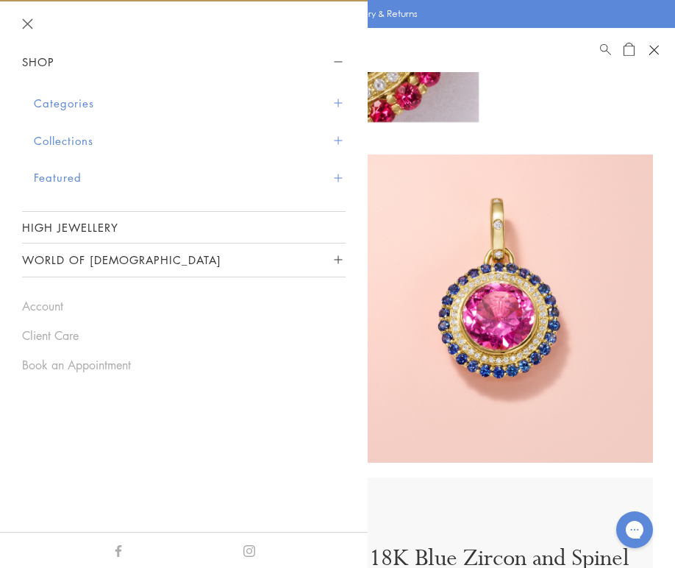
click at [327, 172] on button "Featured" at bounding box center [190, 178] width 312 height 38
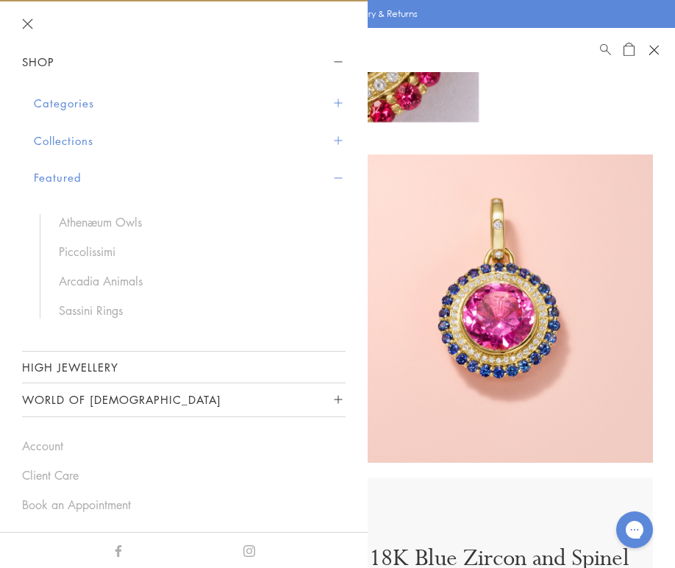
click at [327, 174] on button "Featured" at bounding box center [190, 178] width 312 height 38
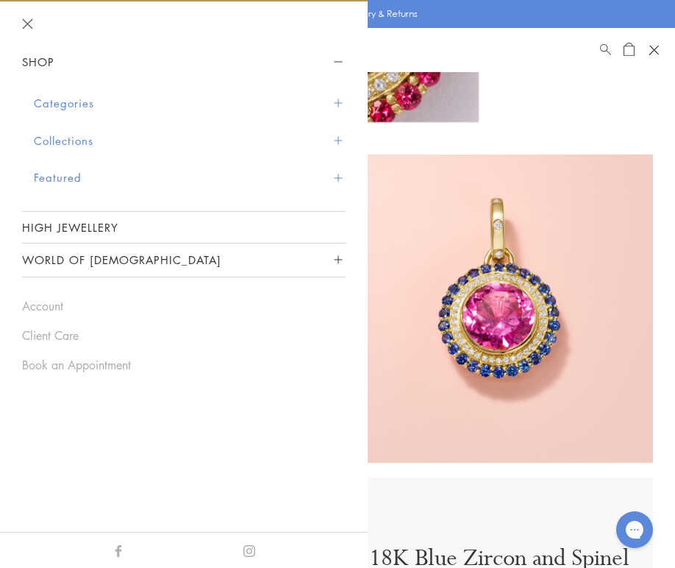
click at [318, 264] on button "World of [DEMOGRAPHIC_DATA]" at bounding box center [184, 259] width 324 height 33
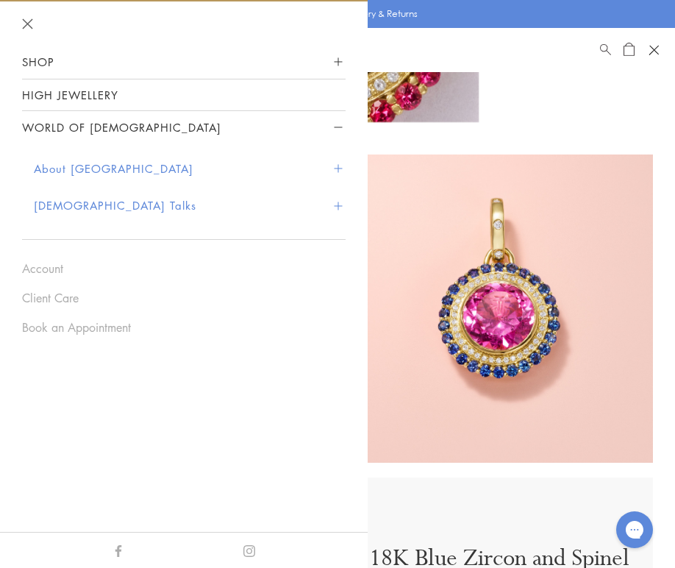
click at [142, 164] on button "About [GEOGRAPHIC_DATA]" at bounding box center [190, 169] width 312 height 38
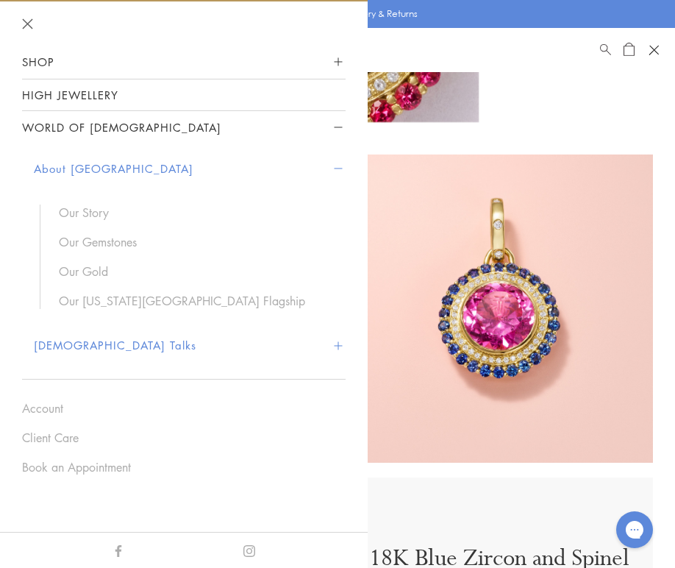
click at [99, 345] on button "[DEMOGRAPHIC_DATA] Talks" at bounding box center [190, 346] width 312 height 38
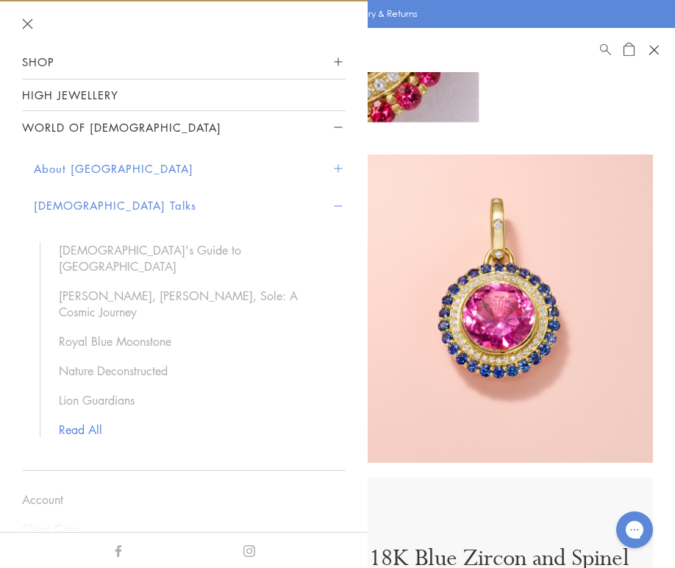
click at [85, 421] on link "Read All" at bounding box center [195, 429] width 272 height 16
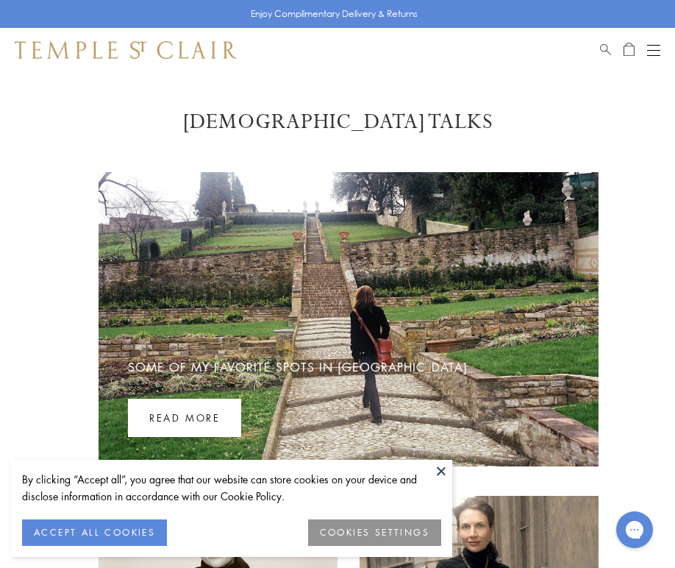
click at [83, 321] on div "Some of My Favorite Spots in Florence Read more" at bounding box center [337, 319] width 522 height 294
click at [444, 470] on button at bounding box center [441, 471] width 22 height 22
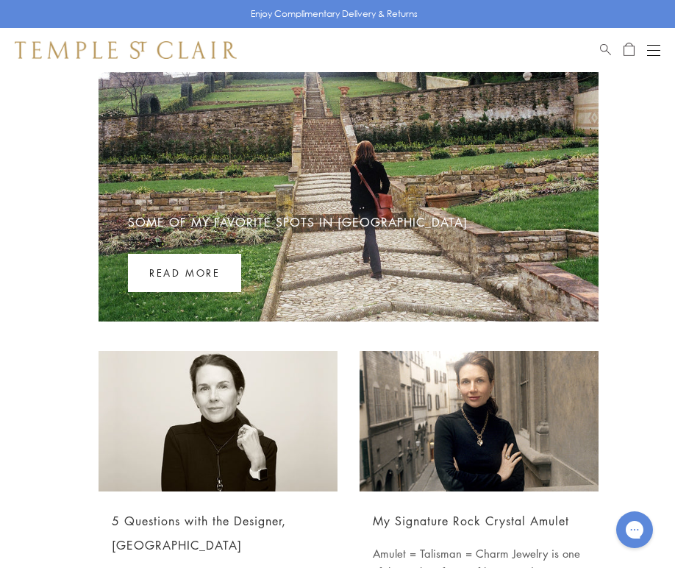
scroll to position [127, 0]
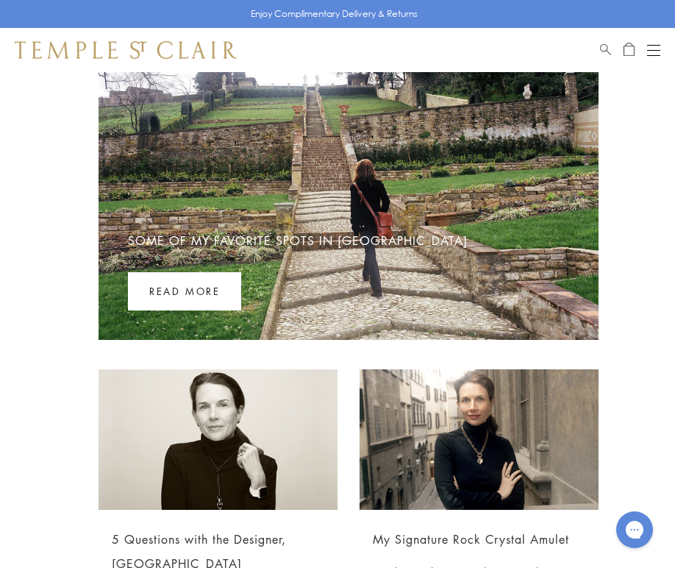
click at [209, 249] on link "Some of My Favorite Spots in [GEOGRAPHIC_DATA]" at bounding box center [298, 240] width 340 height 16
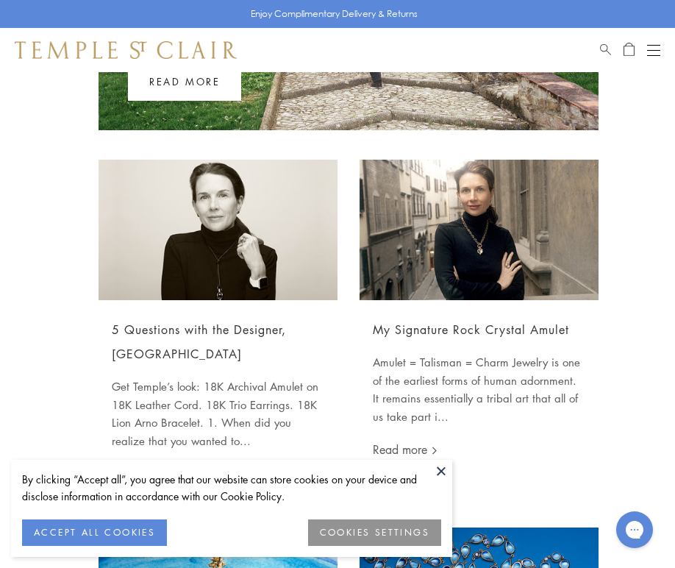
scroll to position [338, 0]
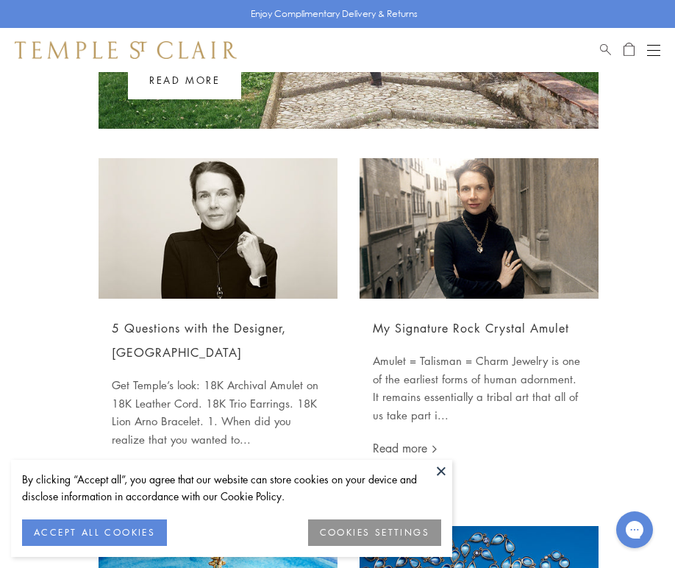
click at [192, 249] on img at bounding box center [218, 228] width 239 height 140
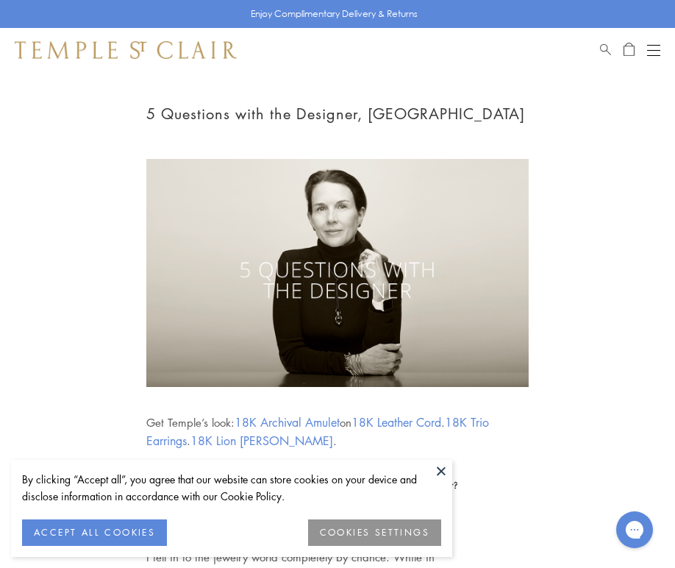
click at [443, 479] on button at bounding box center [441, 471] width 22 height 22
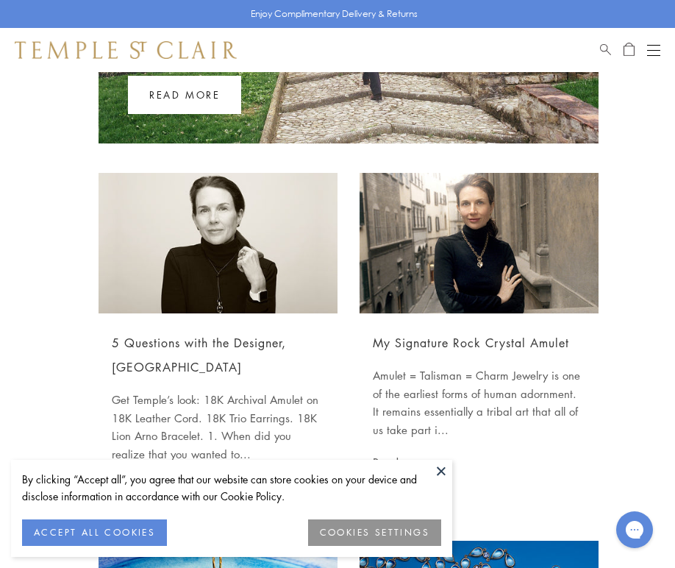
scroll to position [338, 0]
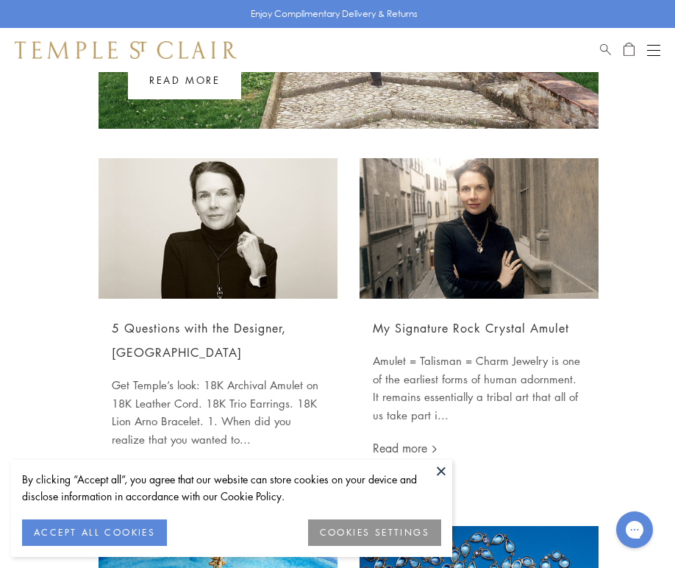
click at [503, 311] on article "My Signature Rock Crystal Amulet Amulet = Talisman = Charm Jewelry is one of th…" at bounding box center [479, 307] width 239 height 299
click at [500, 262] on img at bounding box center [479, 228] width 239 height 140
